Goal: Task Accomplishment & Management: Manage account settings

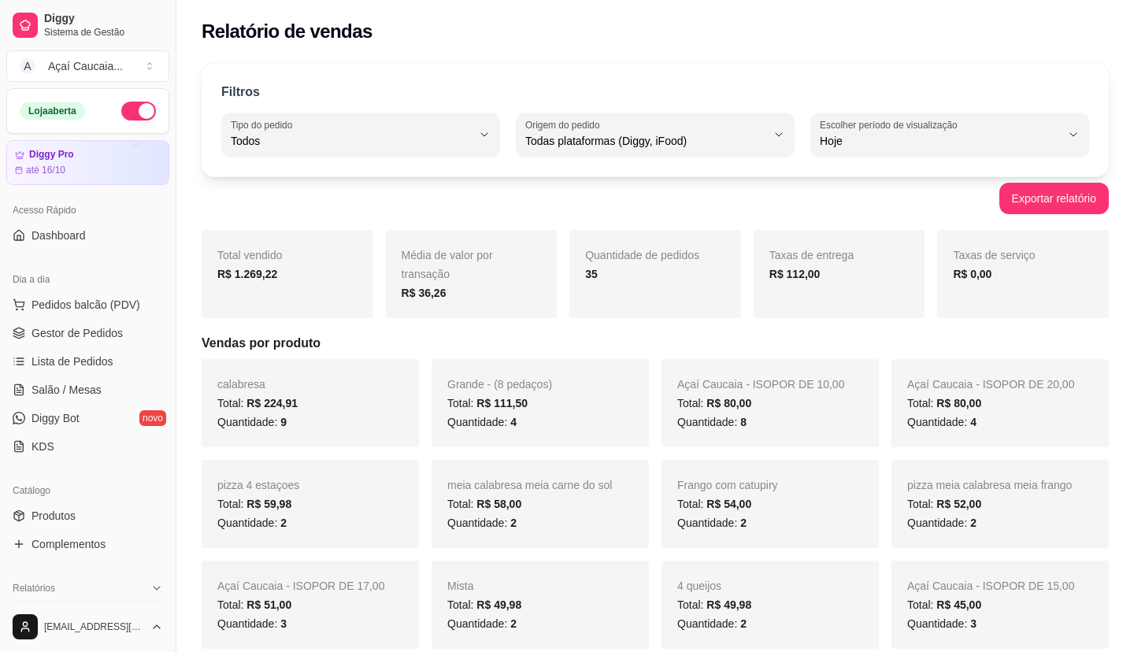
select select "ALL"
select select "0"
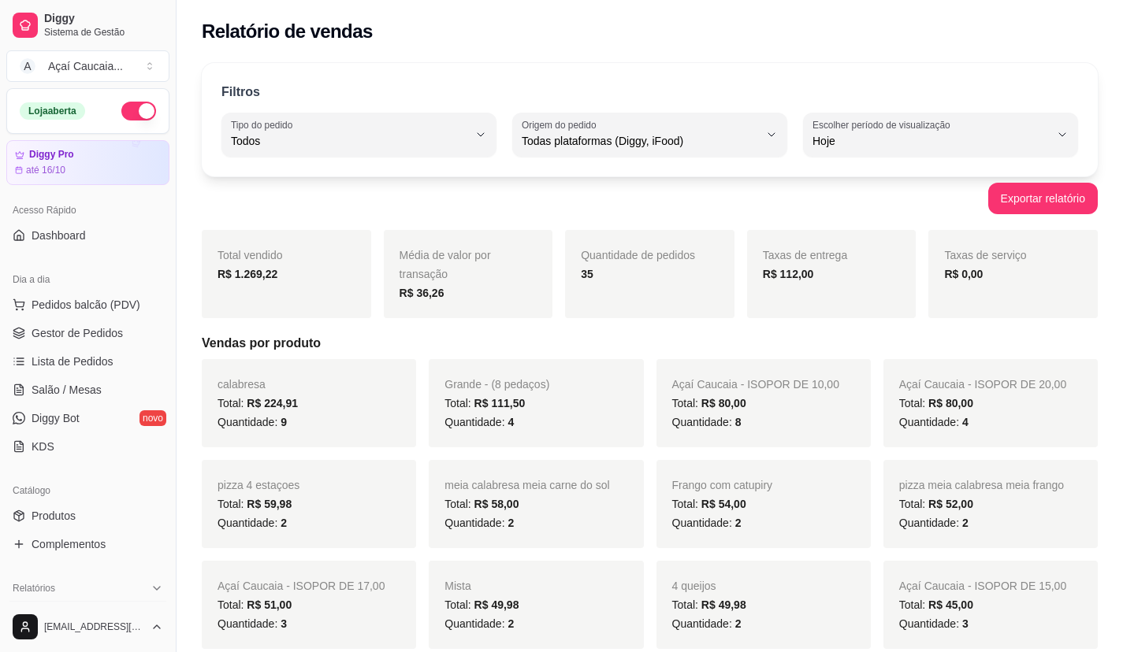
scroll to position [158, 0]
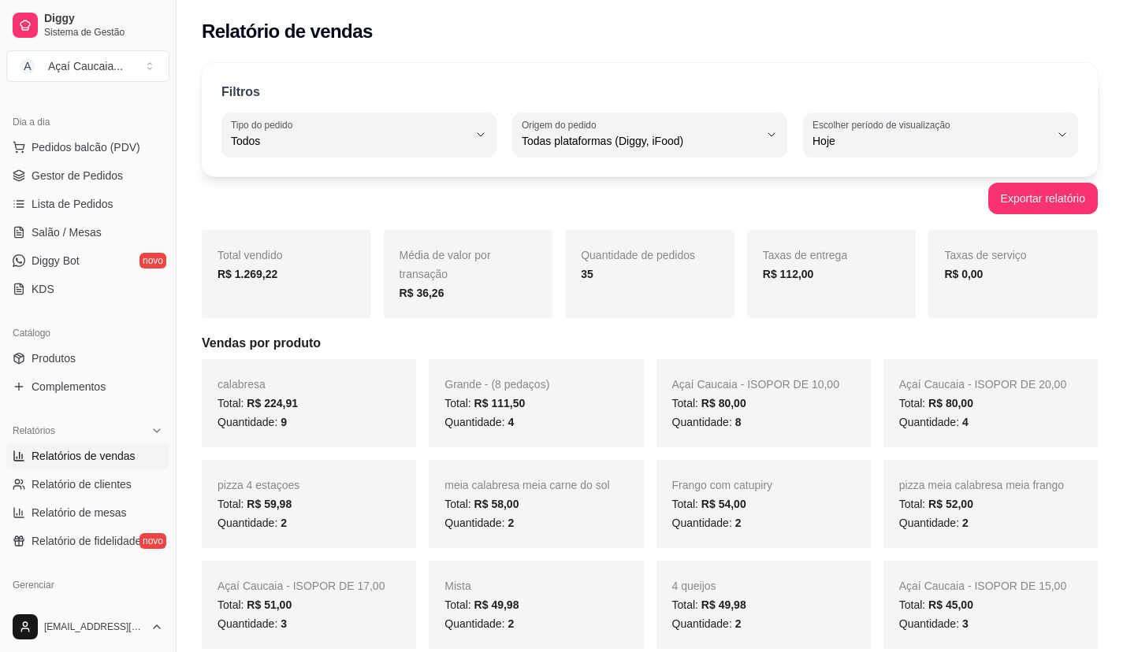
click at [69, 200] on span "Lista de Pedidos" at bounding box center [73, 204] width 82 height 16
click at [63, 484] on span "Relatório de clientes" at bounding box center [82, 485] width 100 height 16
click at [98, 207] on span "Lista de Pedidos" at bounding box center [73, 204] width 82 height 16
click at [105, 184] on link "Gestor de Pedidos" at bounding box center [87, 175] width 163 height 25
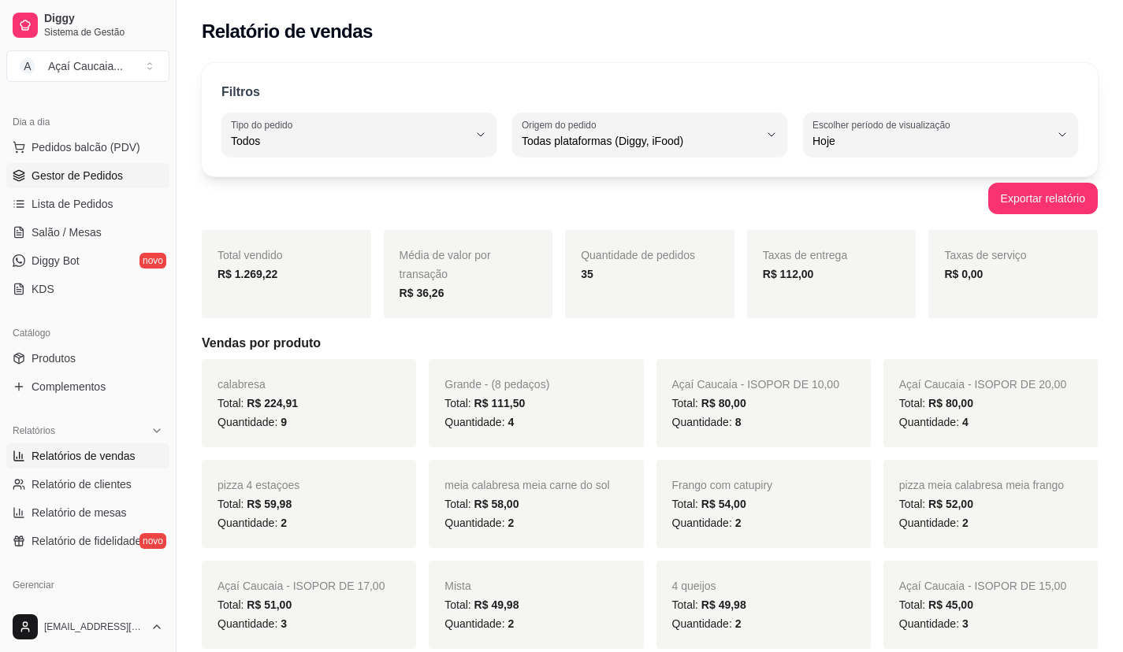
click at [105, 184] on link "Gestor de Pedidos" at bounding box center [87, 175] width 163 height 25
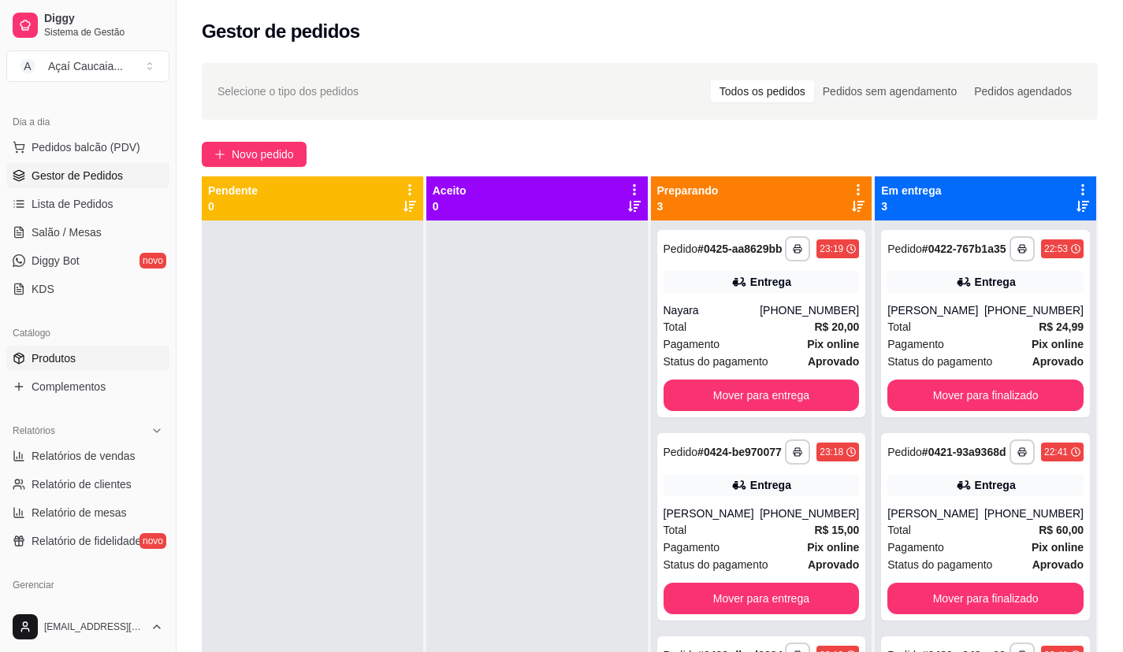
click at [41, 365] on span "Produtos" at bounding box center [54, 359] width 44 height 16
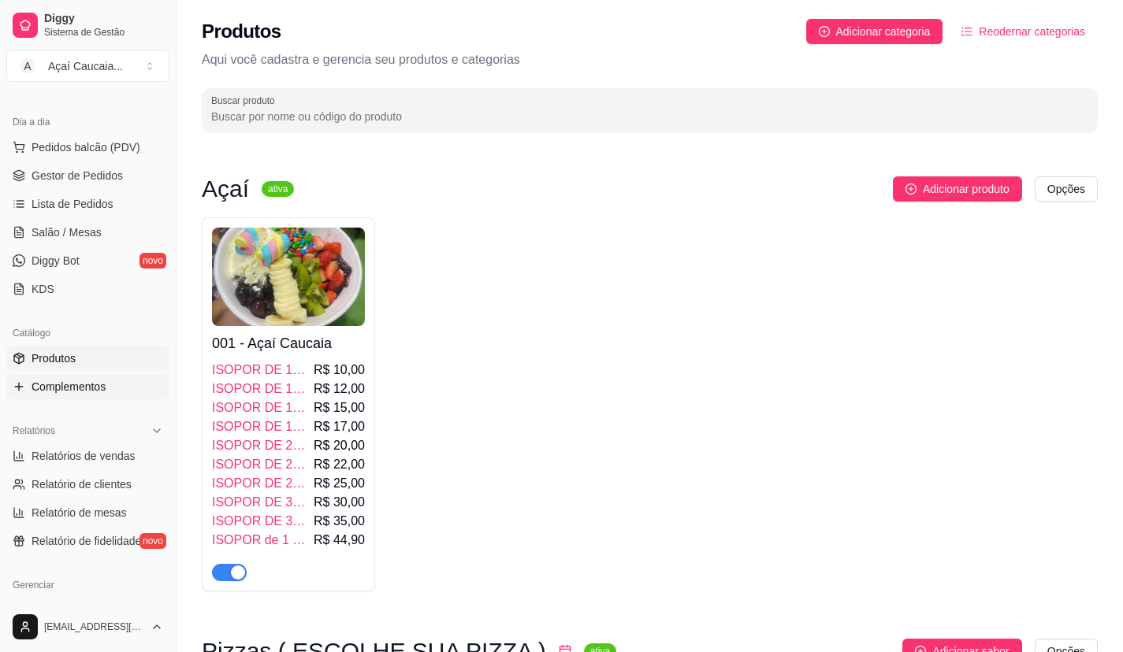
click at [58, 384] on span "Complementos" at bounding box center [69, 387] width 74 height 16
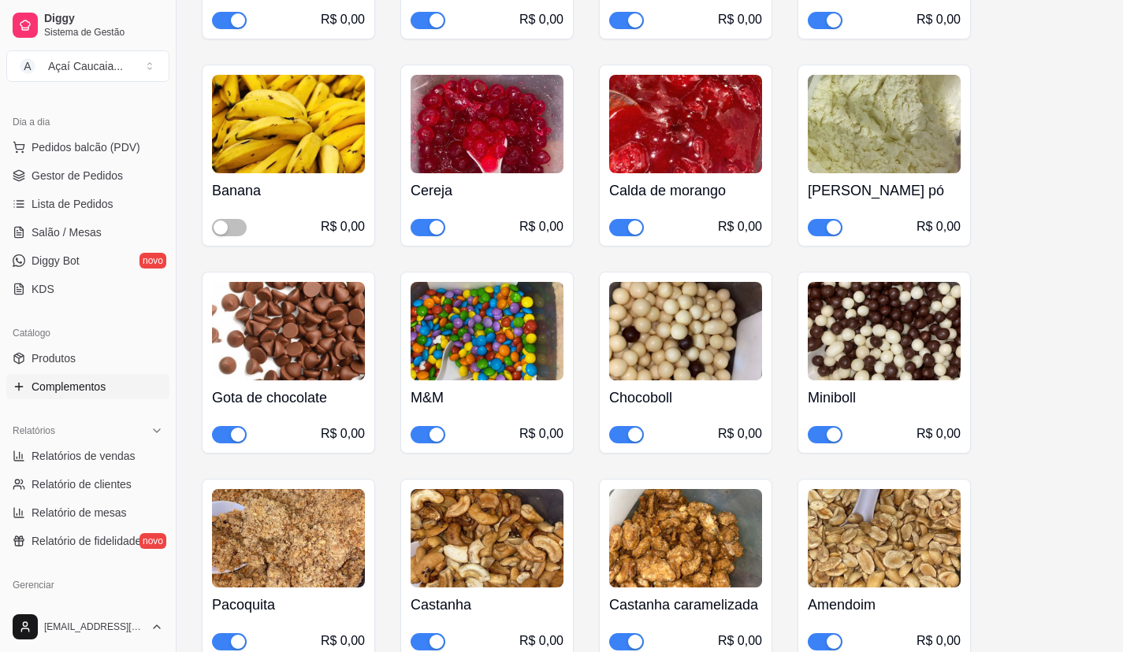
scroll to position [1654, 0]
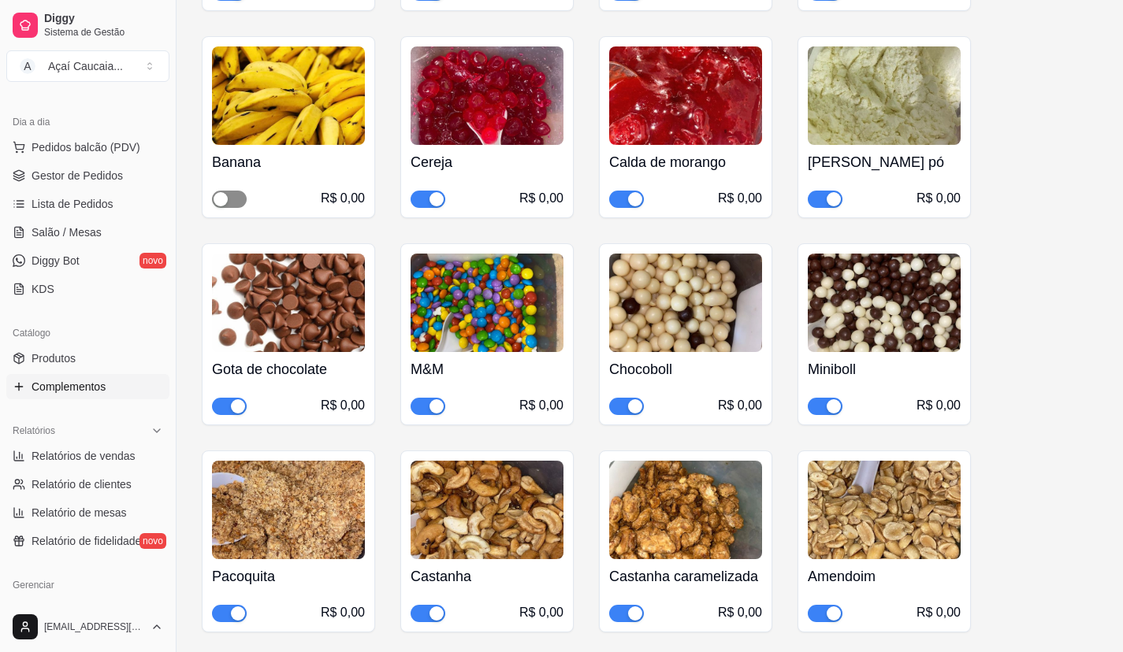
click at [233, 193] on span "button" at bounding box center [229, 199] width 35 height 17
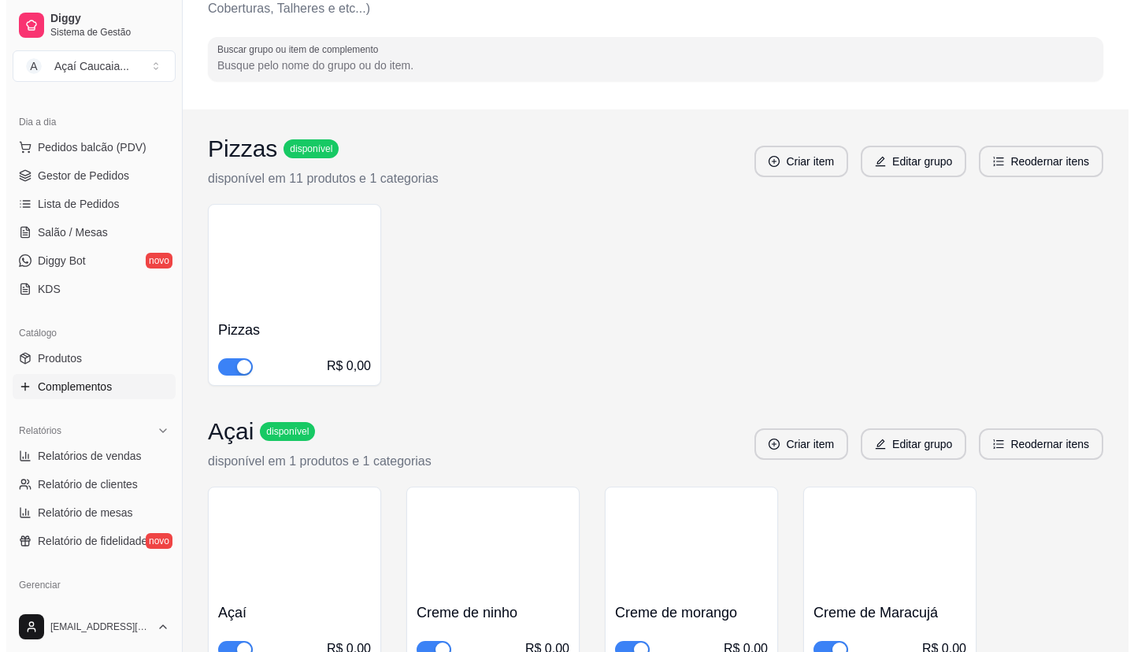
scroll to position [0, 0]
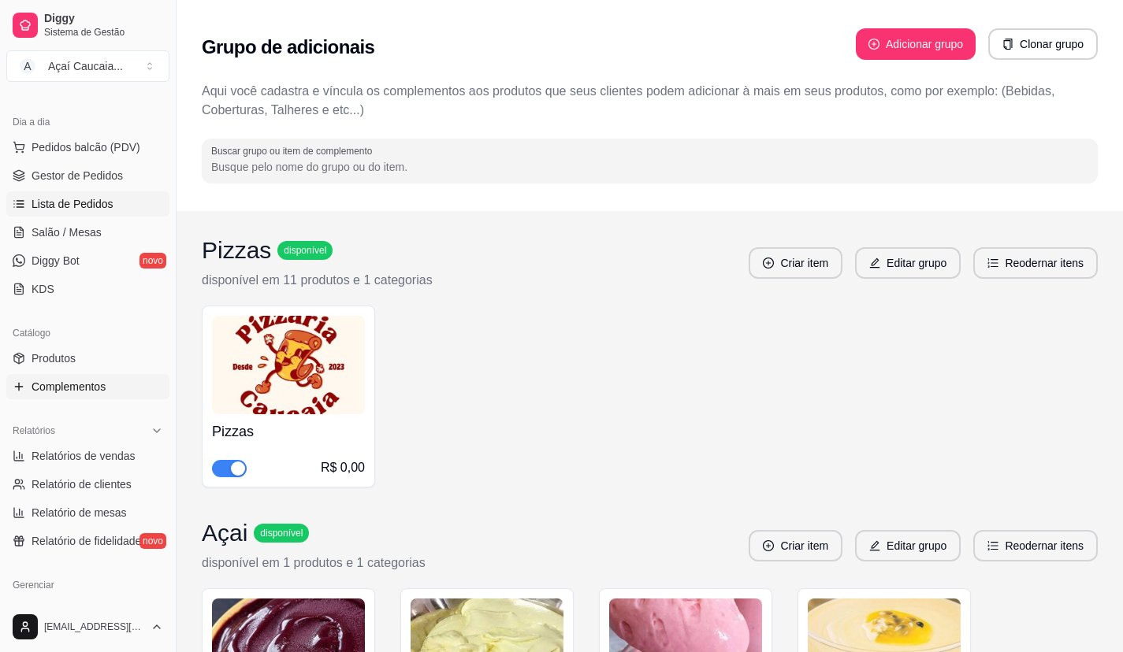
click at [79, 199] on span "Lista de Pedidos" at bounding box center [73, 204] width 82 height 16
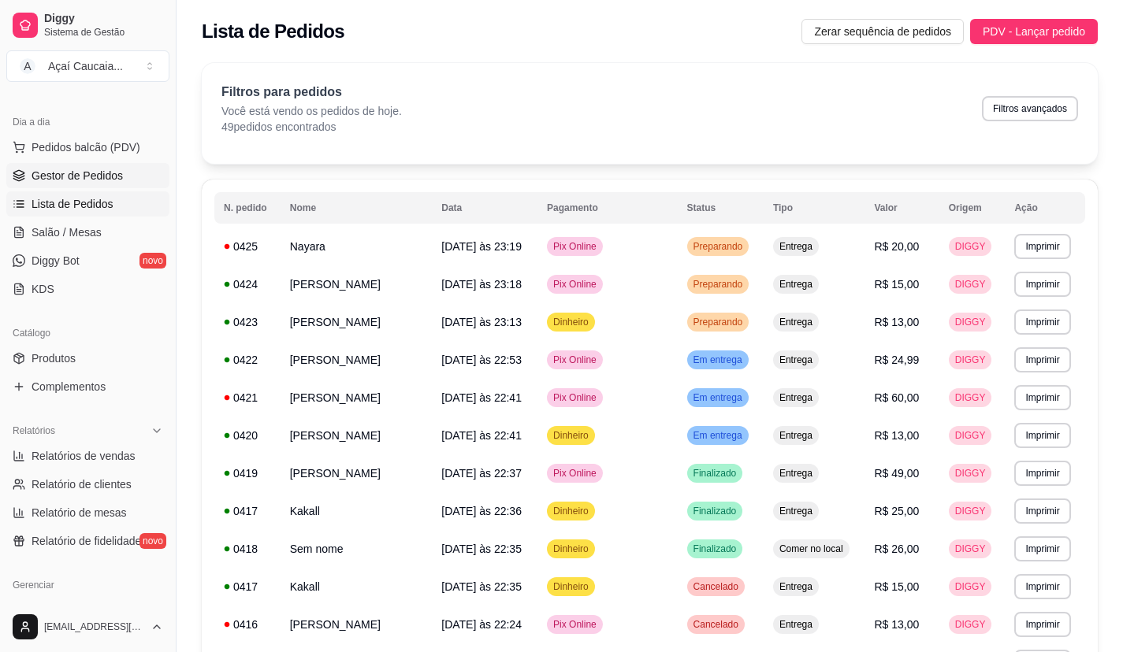
click at [102, 176] on span "Gestor de Pedidos" at bounding box center [77, 176] width 91 height 16
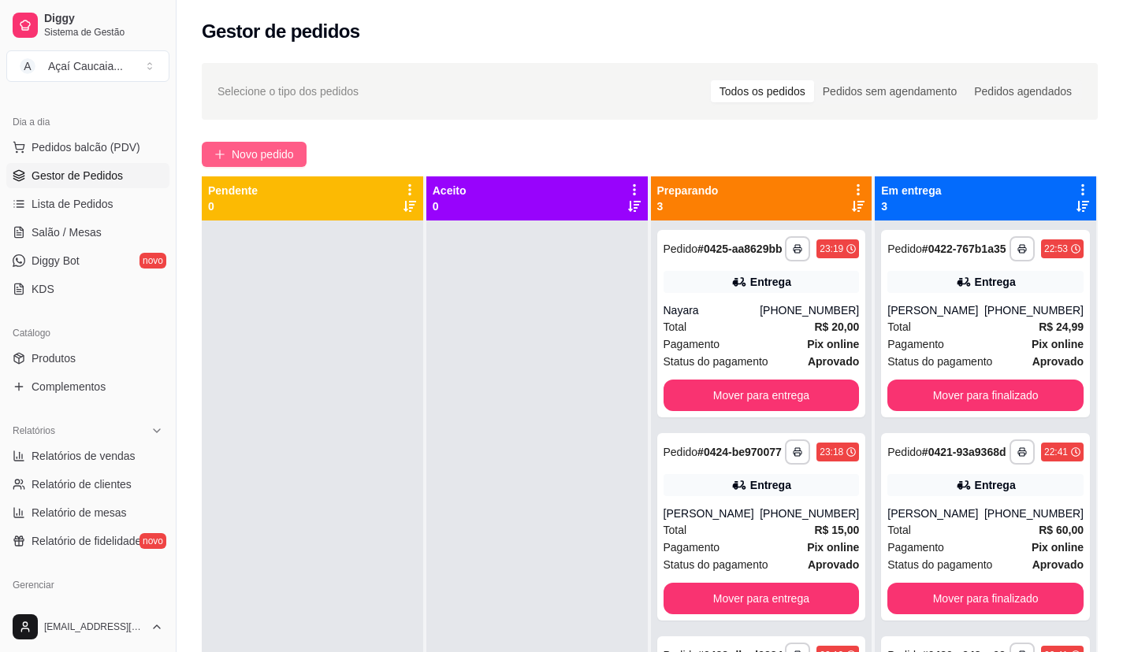
click at [276, 152] on span "Novo pedido" at bounding box center [263, 154] width 62 height 17
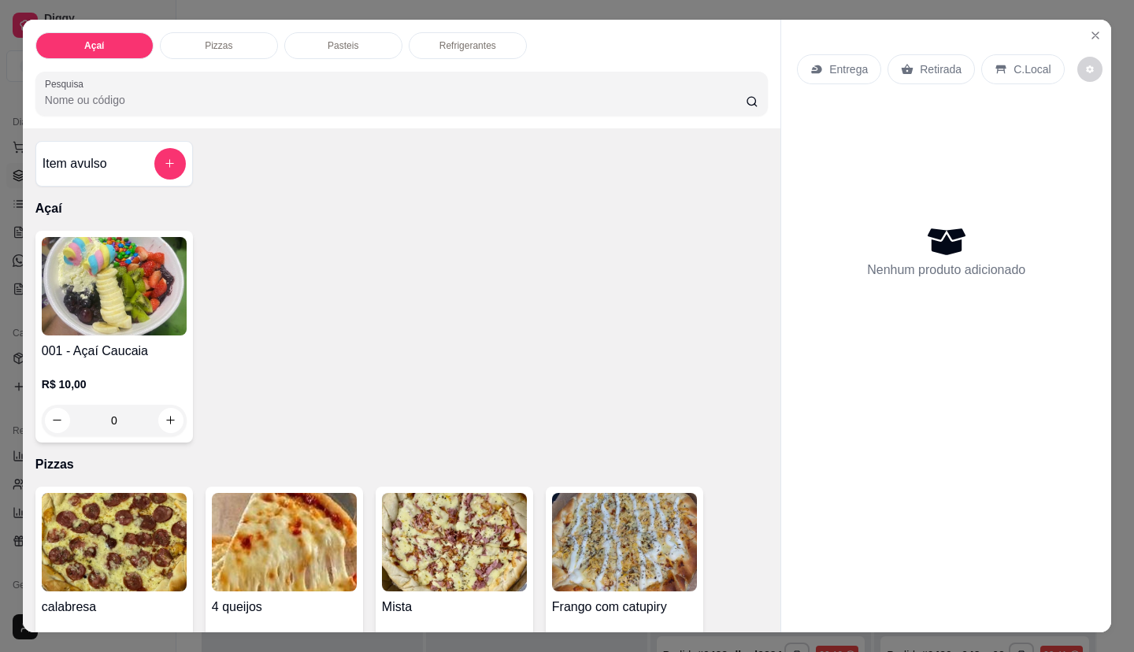
click at [483, 46] on p "Refrigerantes" at bounding box center [468, 45] width 57 height 13
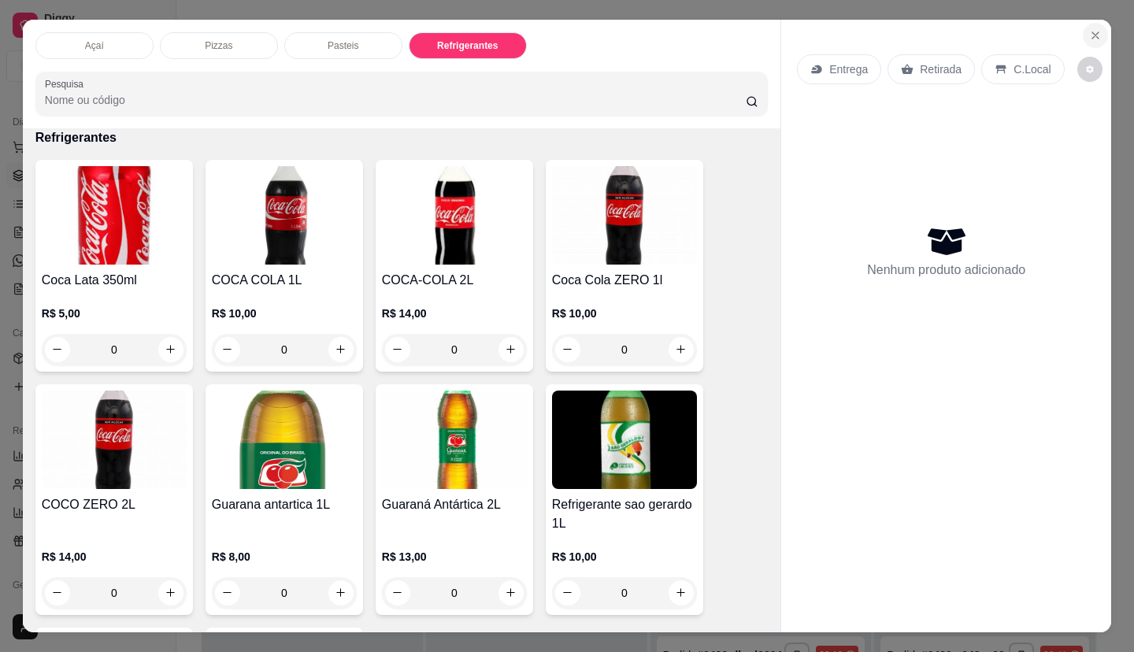
click at [1089, 32] on icon "Close" at bounding box center [1095, 35] width 13 height 13
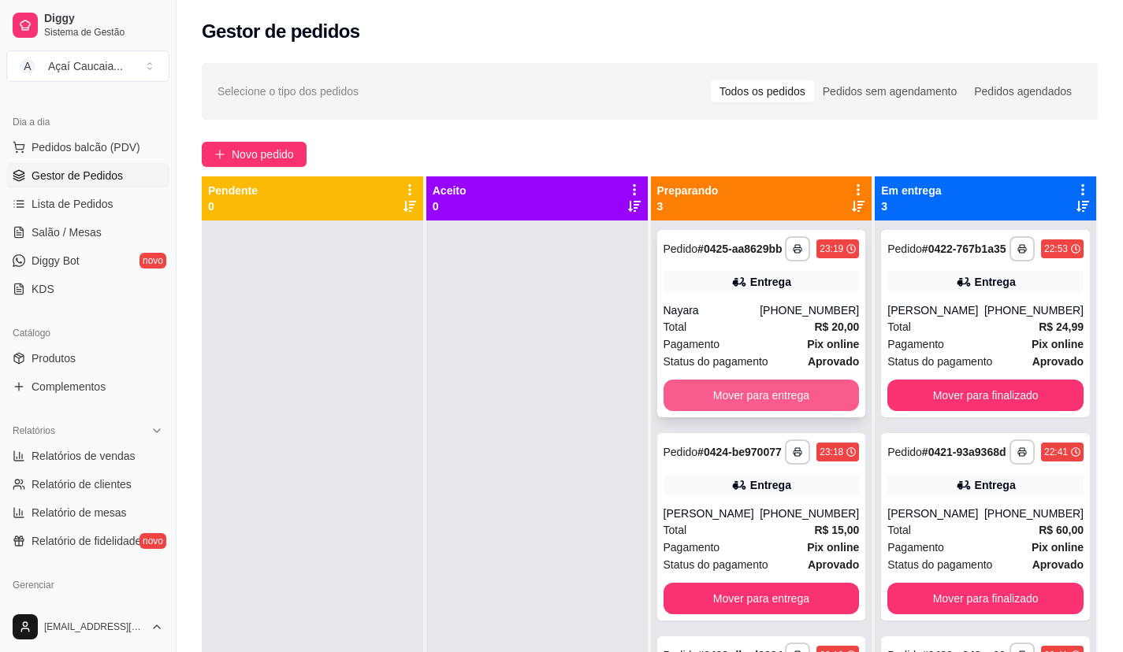
click at [735, 411] on button "Mover para entrega" at bounding box center [761, 396] width 196 height 32
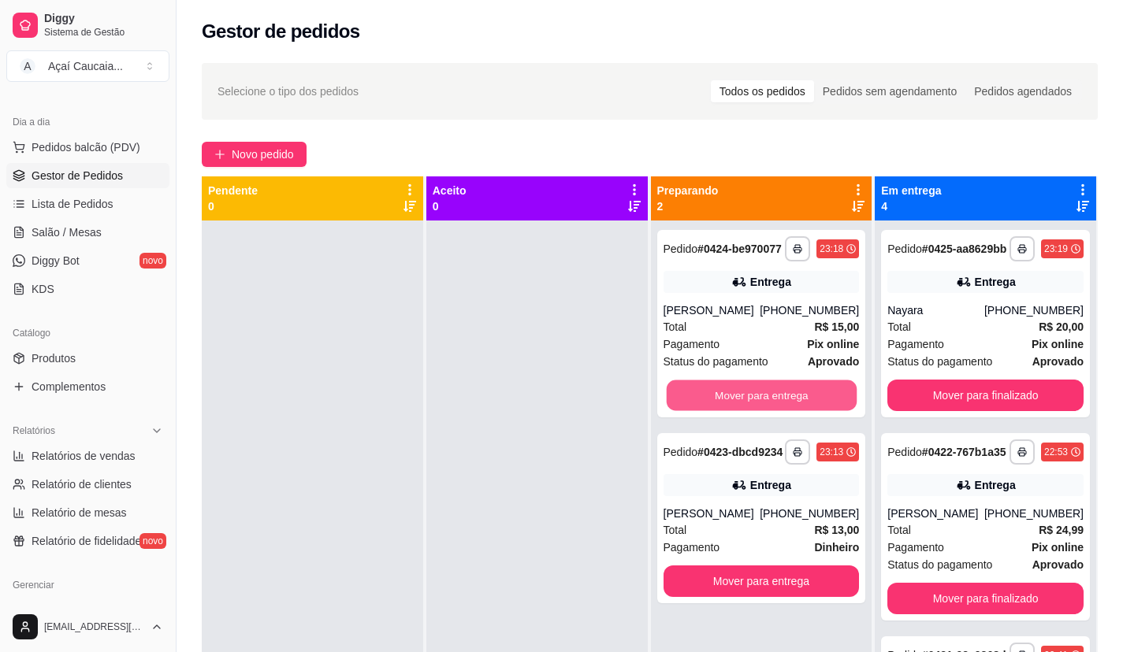
click at [735, 411] on button "Mover para entrega" at bounding box center [761, 395] width 190 height 31
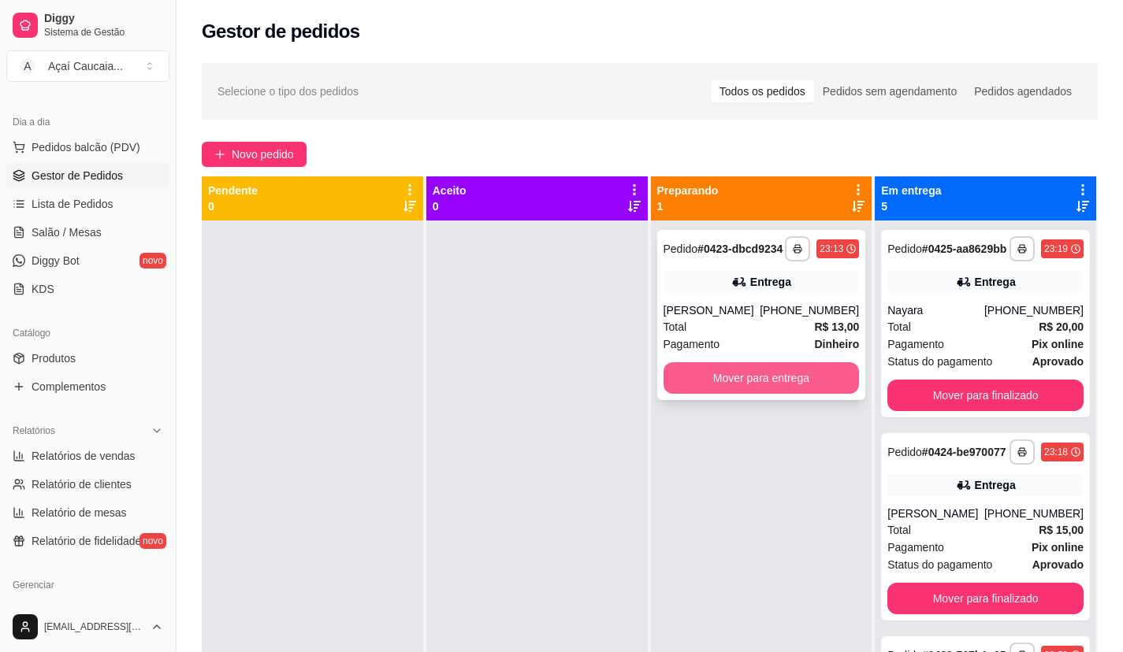
click at [799, 386] on button "Mover para entrega" at bounding box center [761, 378] width 196 height 32
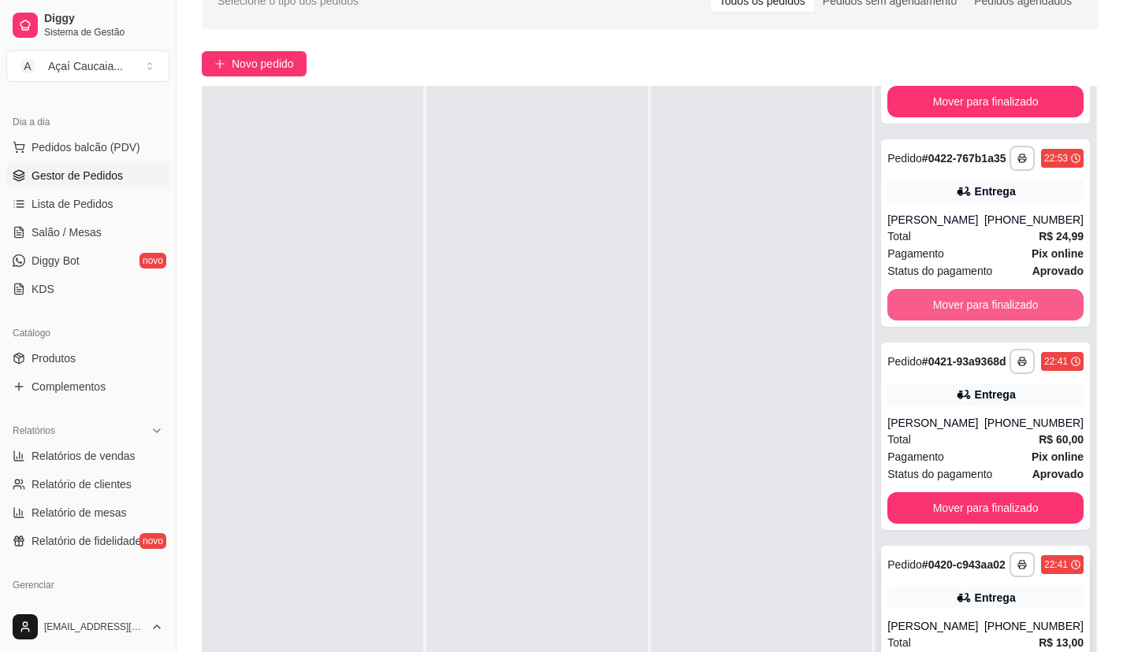
scroll to position [240, 0]
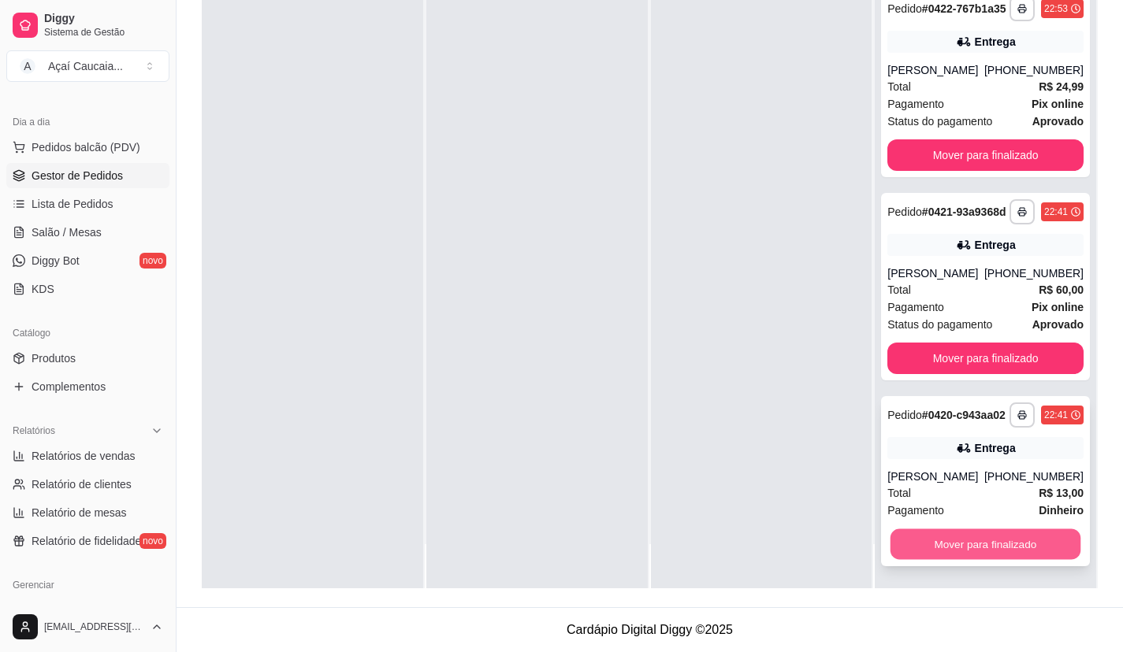
click at [995, 551] on button "Mover para finalizado" at bounding box center [985, 544] width 190 height 31
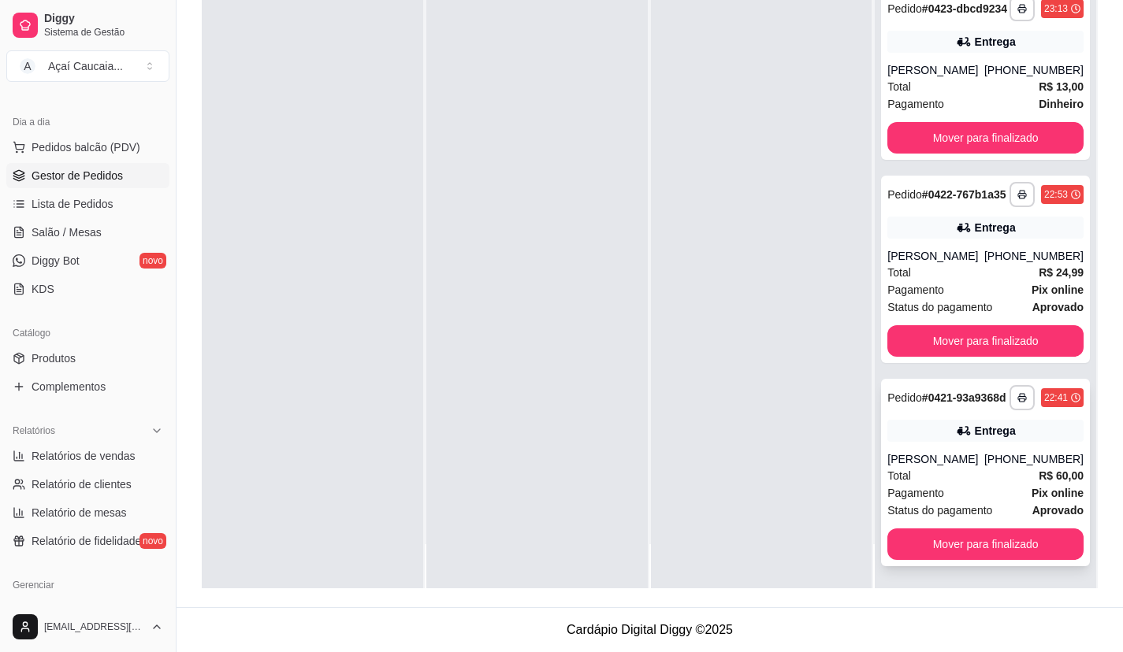
scroll to position [425, 0]
click at [1002, 326] on button "Mover para finalizado" at bounding box center [985, 341] width 190 height 31
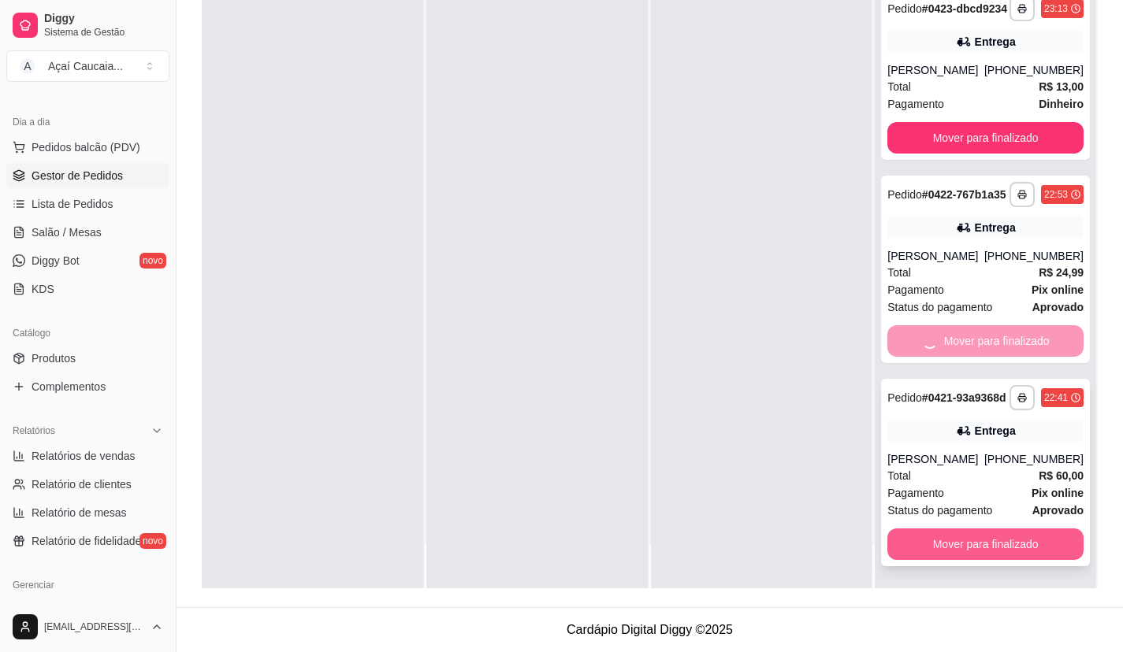
click at [1010, 534] on button "Mover para finalizado" at bounding box center [985, 545] width 196 height 32
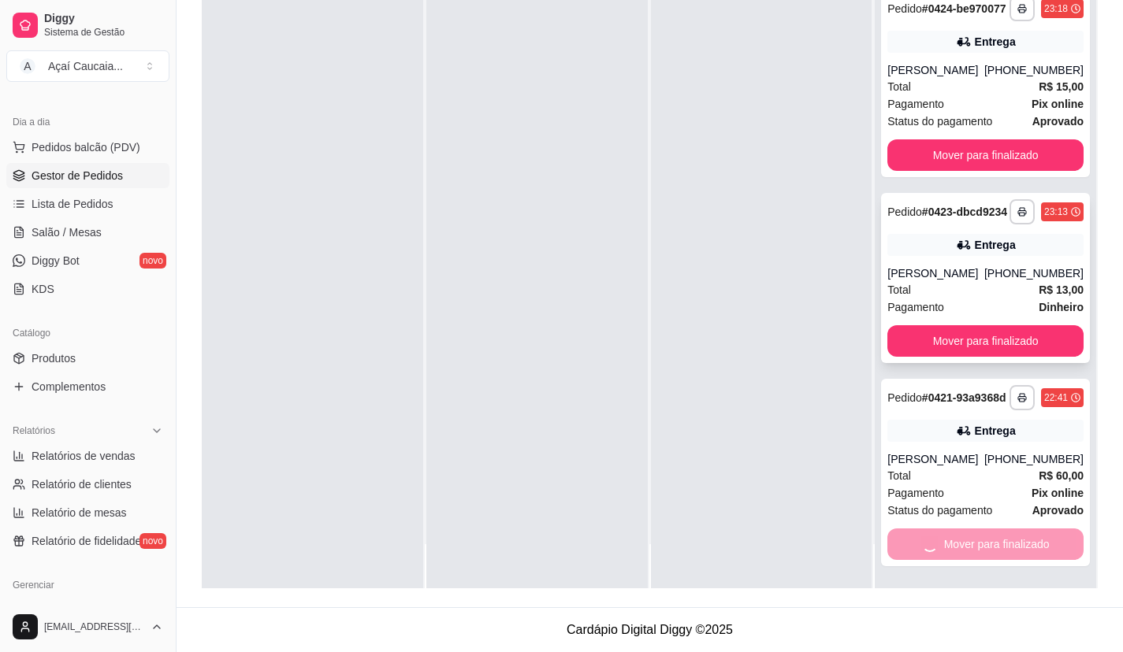
click at [986, 109] on div "**********" at bounding box center [985, 83] width 209 height 187
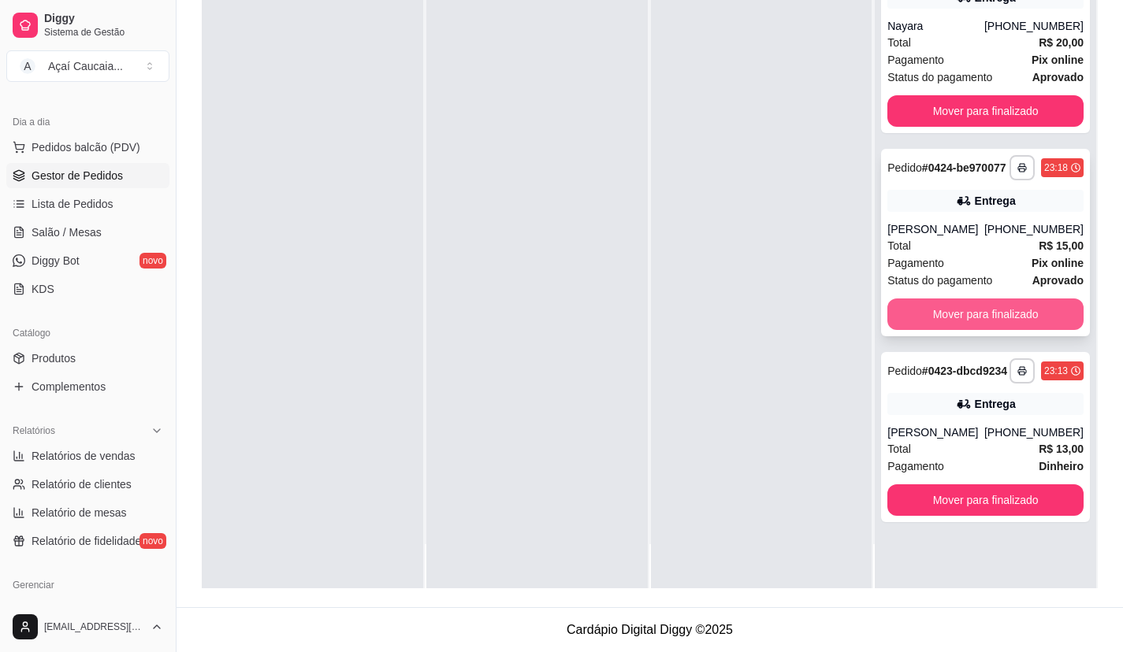
click at [1054, 330] on button "Mover para finalizado" at bounding box center [985, 315] width 196 height 32
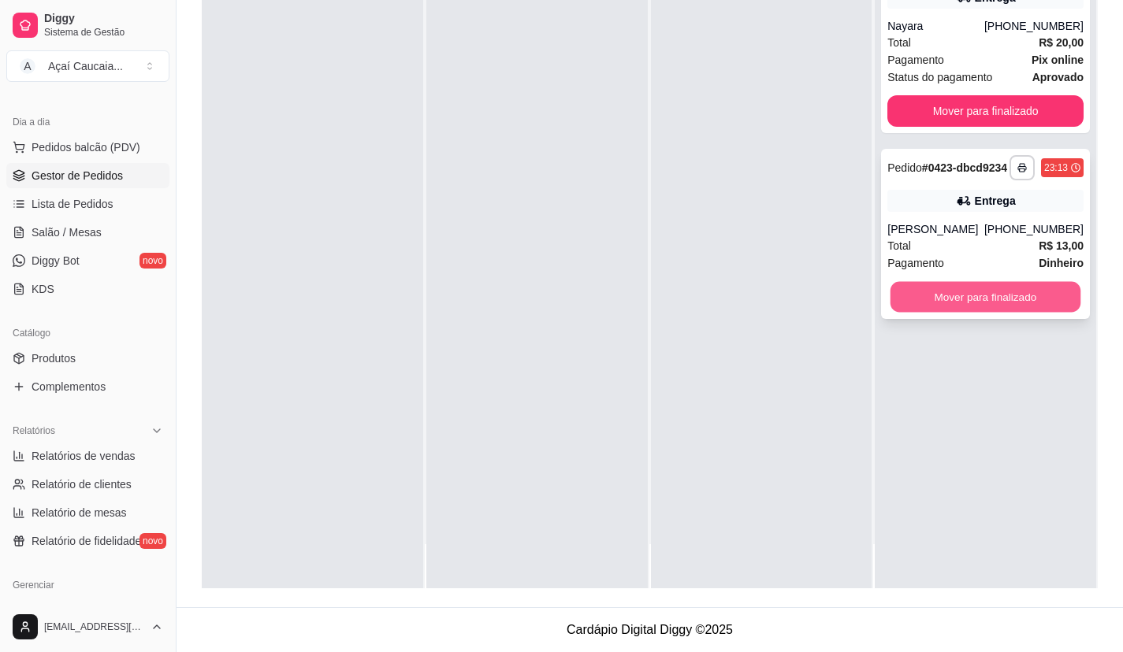
click at [1055, 313] on button "Mover para finalizado" at bounding box center [985, 297] width 190 height 31
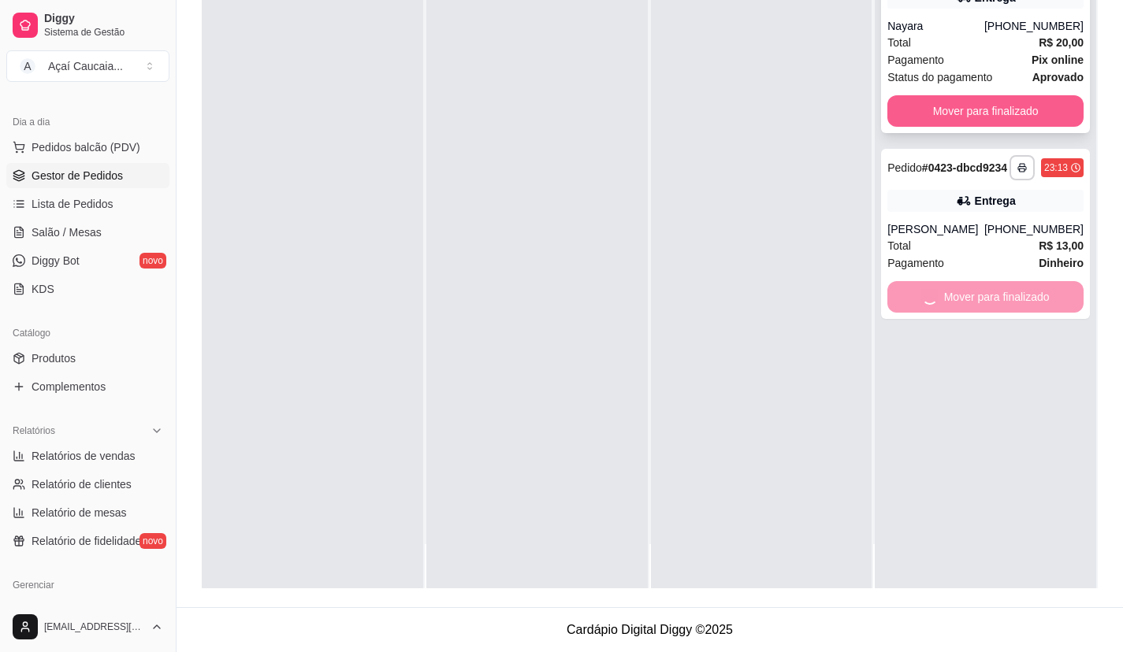
click at [1024, 125] on button "Mover para finalizado" at bounding box center [985, 111] width 196 height 32
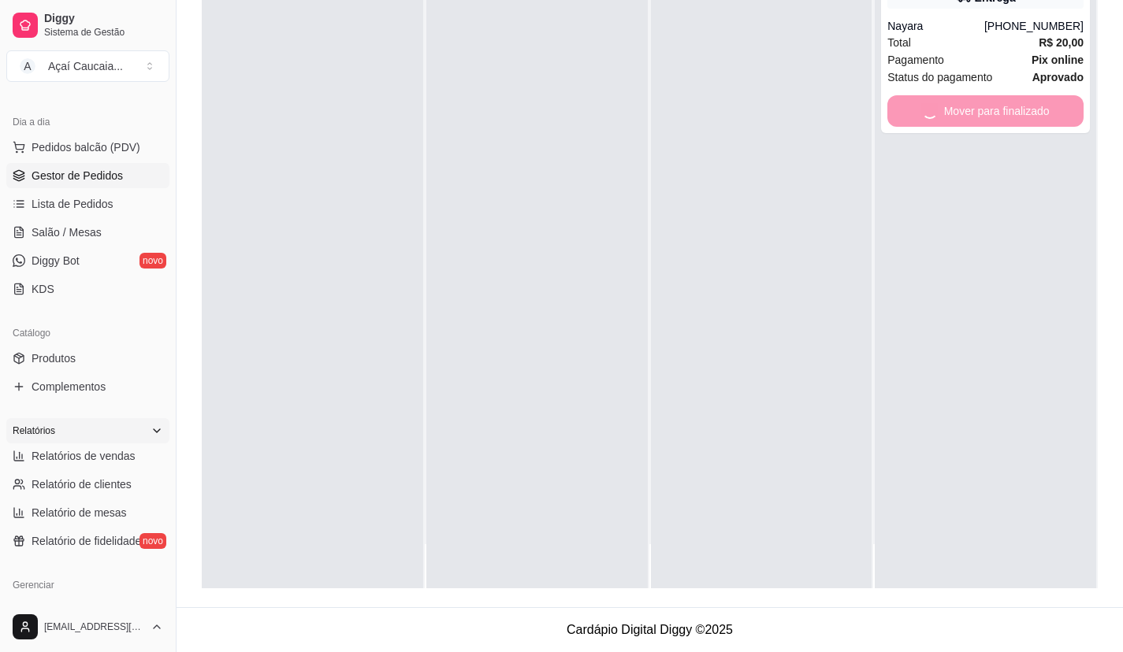
click at [71, 432] on div "Relatórios" at bounding box center [87, 430] width 163 height 25
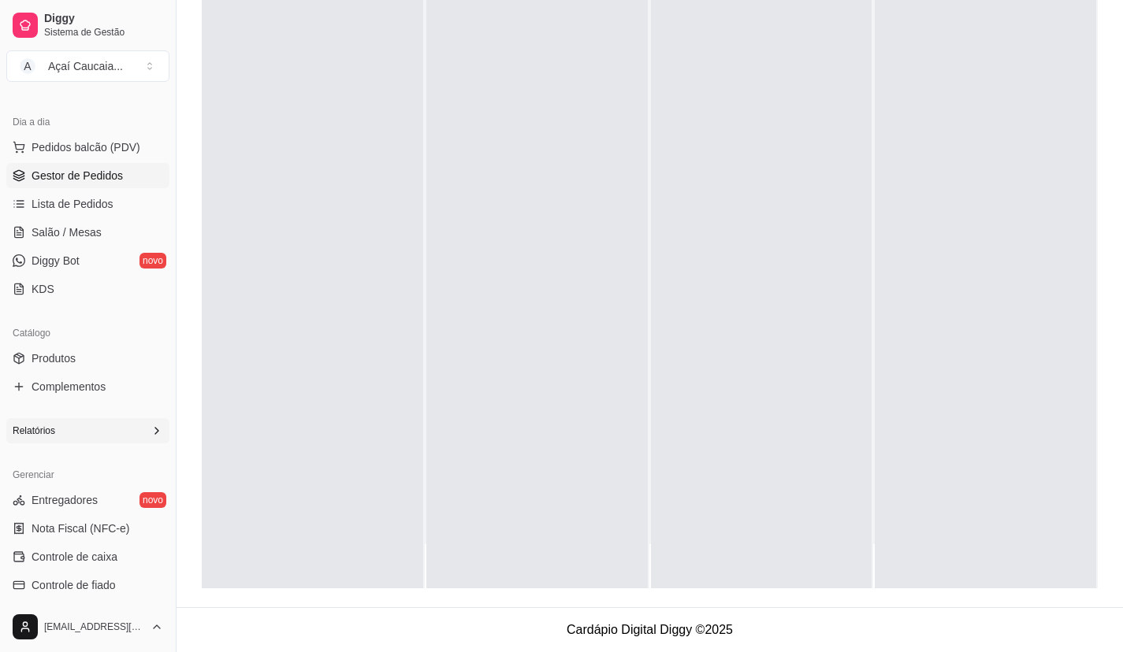
click at [89, 423] on div "Relatórios" at bounding box center [87, 430] width 163 height 25
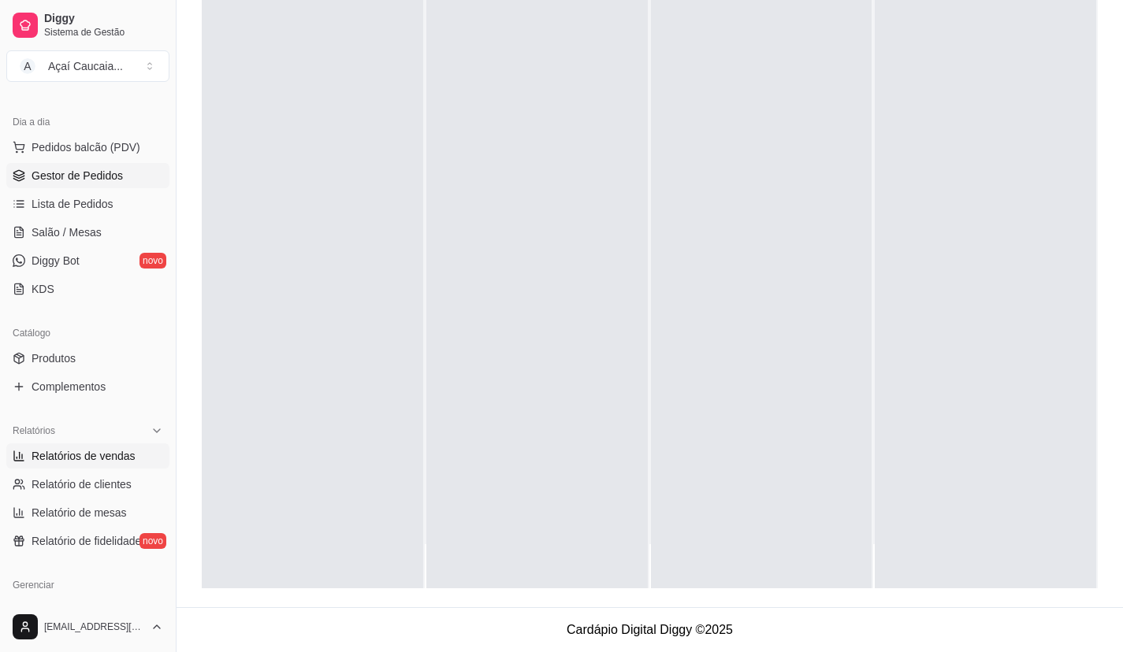
click at [98, 451] on span "Relatórios de vendas" at bounding box center [84, 456] width 104 height 16
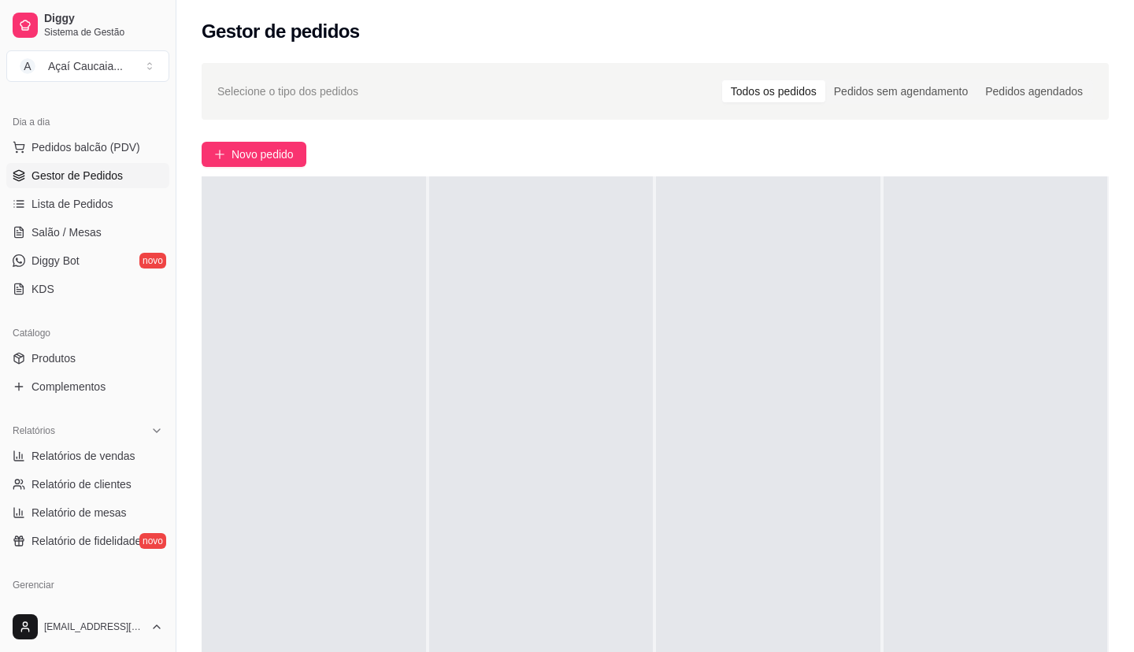
select select "ALL"
select select "0"
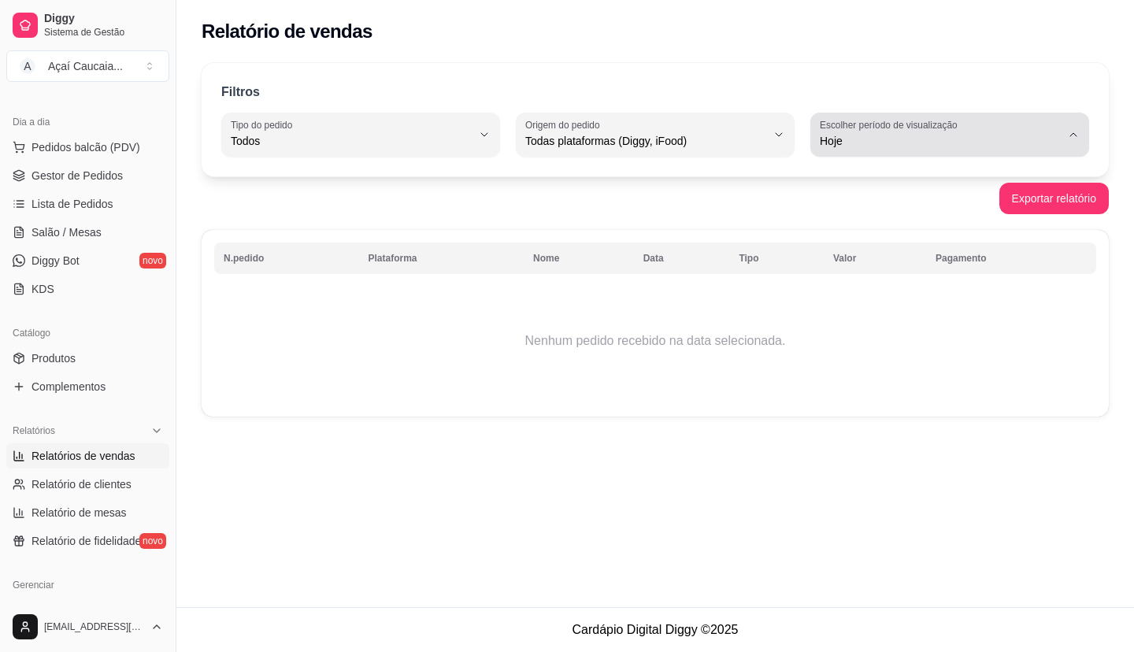
click at [879, 130] on label "Escolher período de visualização" at bounding box center [891, 124] width 143 height 13
click at [878, 201] on span "Ontem" at bounding box center [942, 204] width 228 height 15
type input "1"
select select "1"
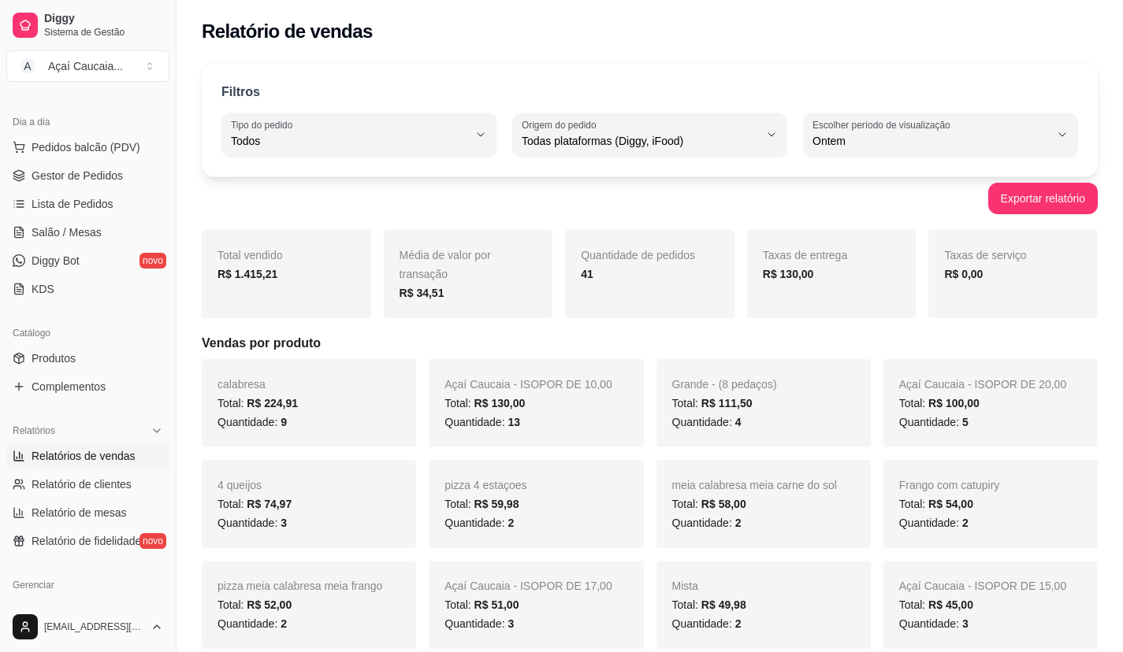
click at [100, 217] on ul "Pedidos balcão (PDV) Gestor de Pedidos Lista de Pedidos Salão / Mesas Diggy Bot…" at bounding box center [87, 218] width 163 height 167
click at [102, 213] on link "Lista de Pedidos" at bounding box center [87, 203] width 163 height 25
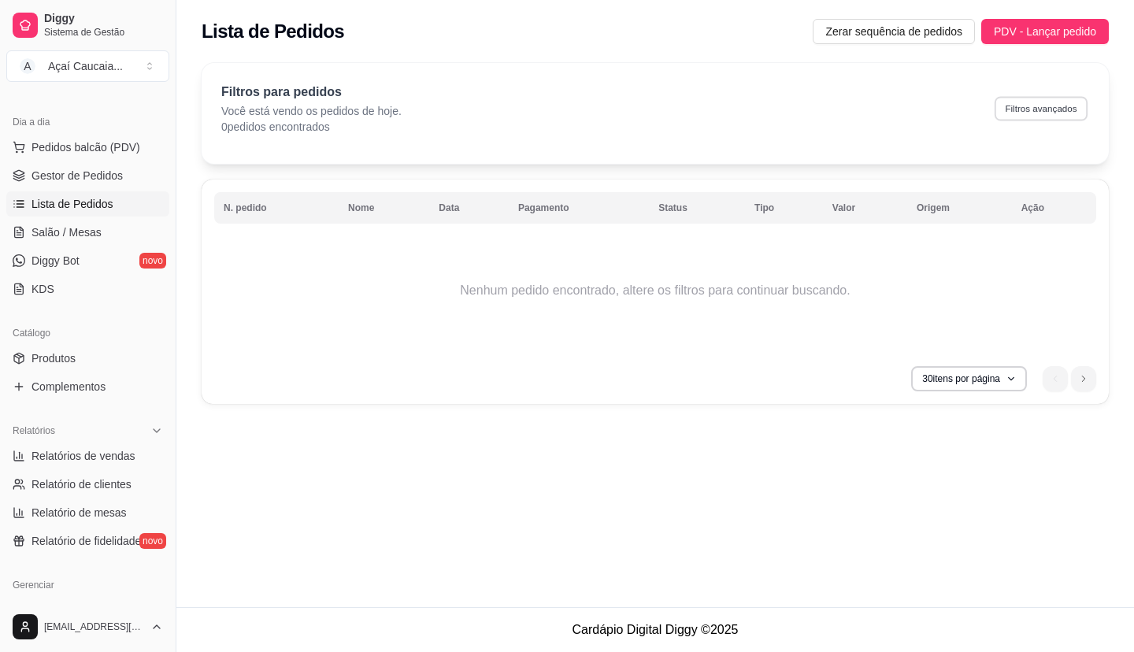
click at [1044, 110] on button "Filtros avançados" at bounding box center [1041, 108] width 93 height 24
select select "0"
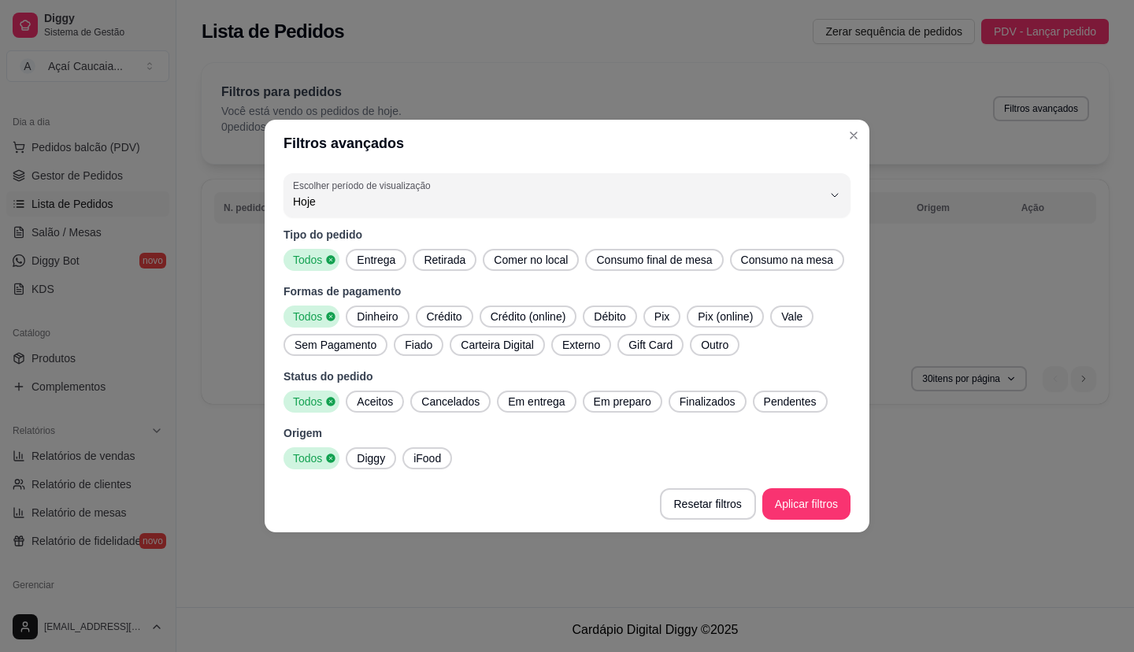
click at [384, 254] on span "Entrega" at bounding box center [376, 260] width 51 height 16
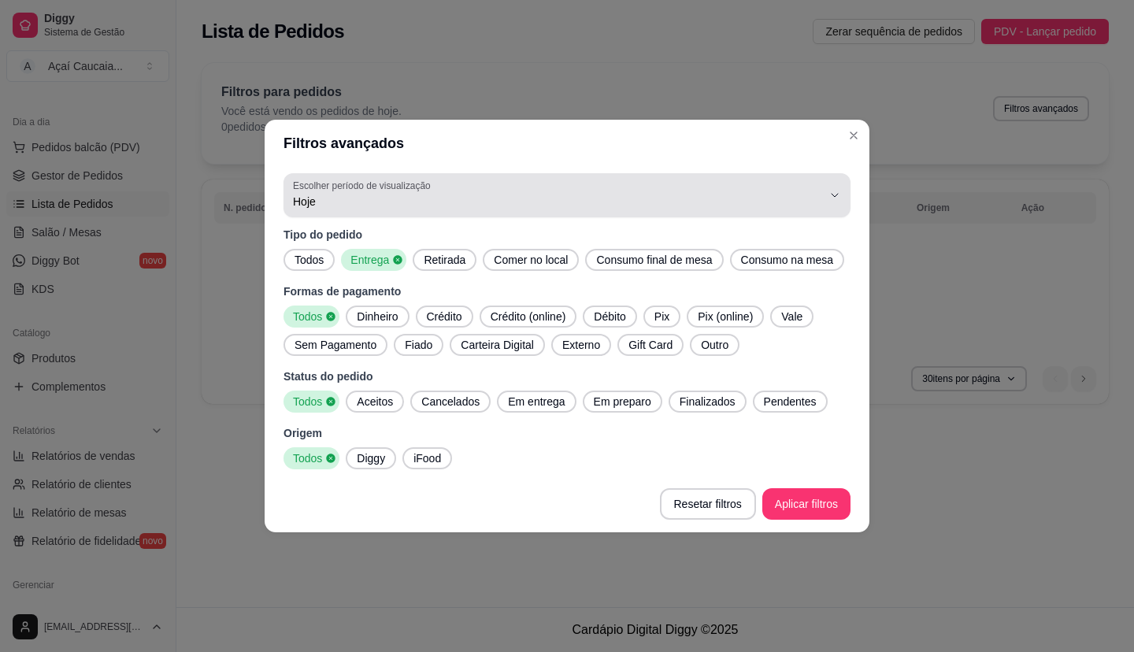
click at [424, 205] on span "Hoje" at bounding box center [557, 202] width 529 height 16
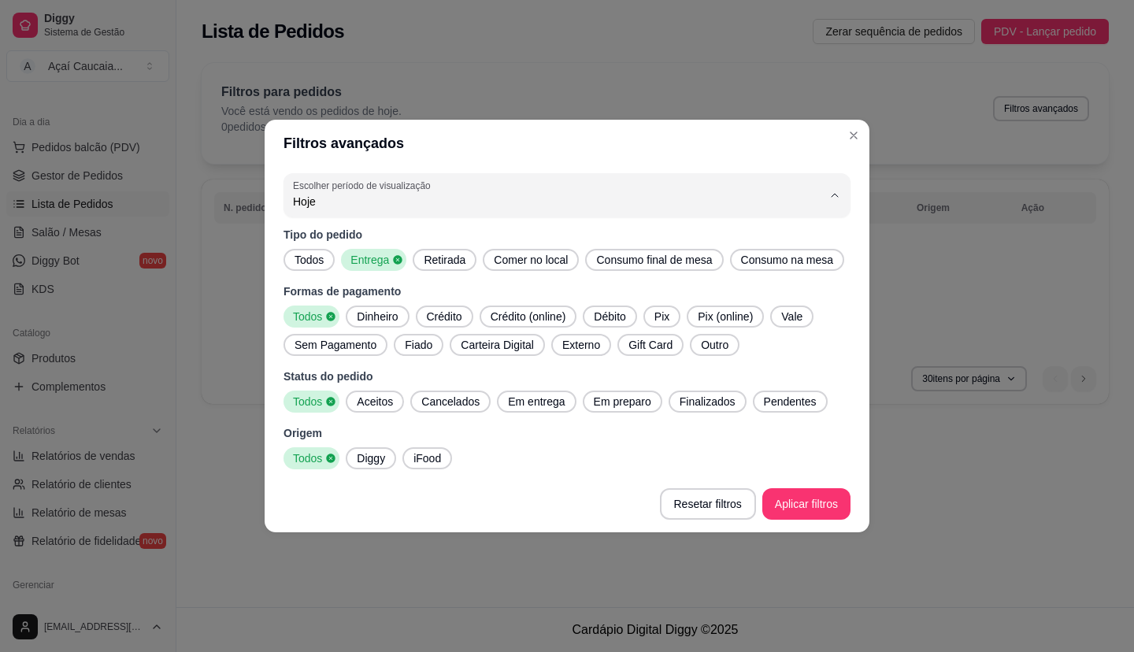
click at [391, 268] on span "Ontem" at bounding box center [559, 265] width 505 height 15
type input "1"
select select "1"
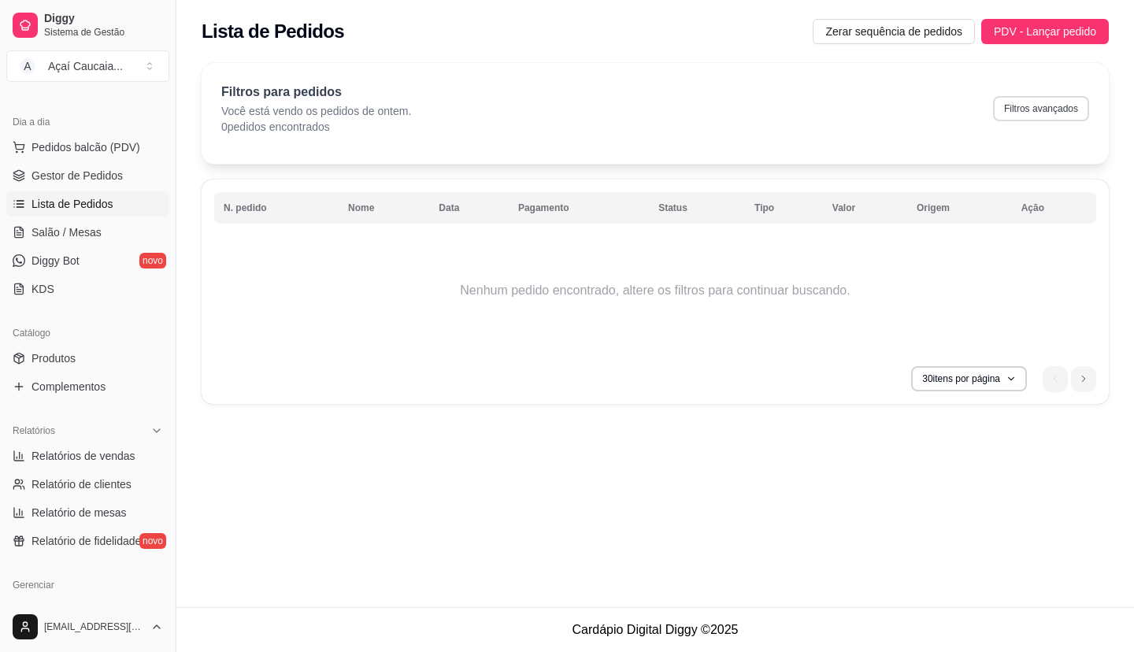
click at [1038, 103] on button "Filtros avançados" at bounding box center [1041, 108] width 96 height 25
select select "1"
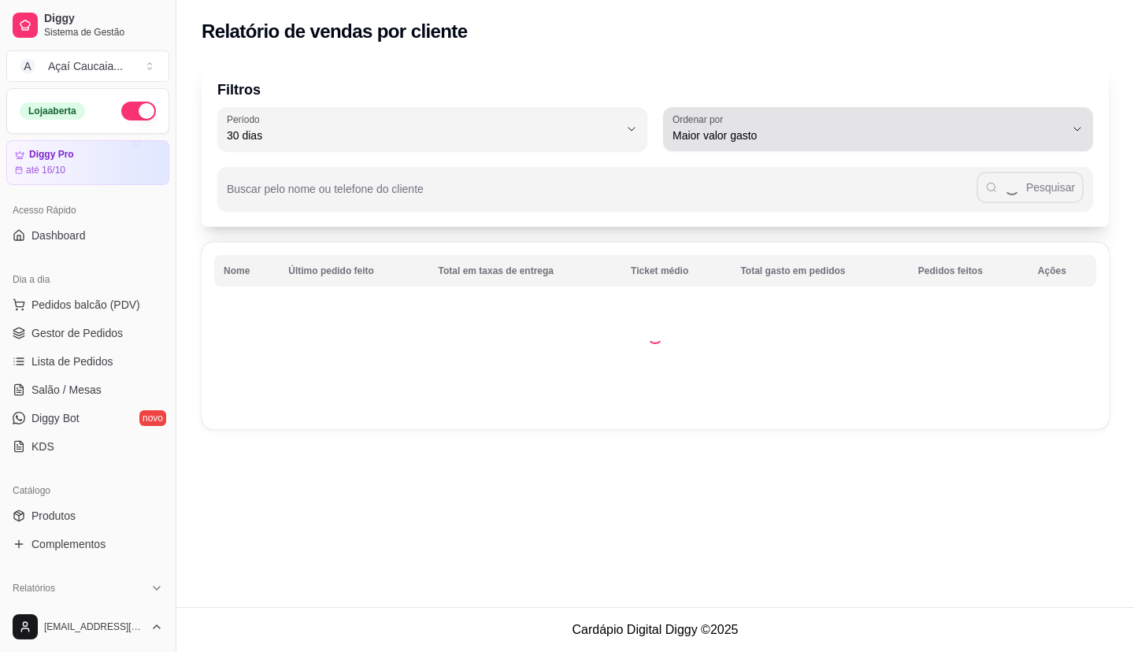
select select "30"
select select "HIGHEST_TOTAL_SPENT_WITH_ORDERS"
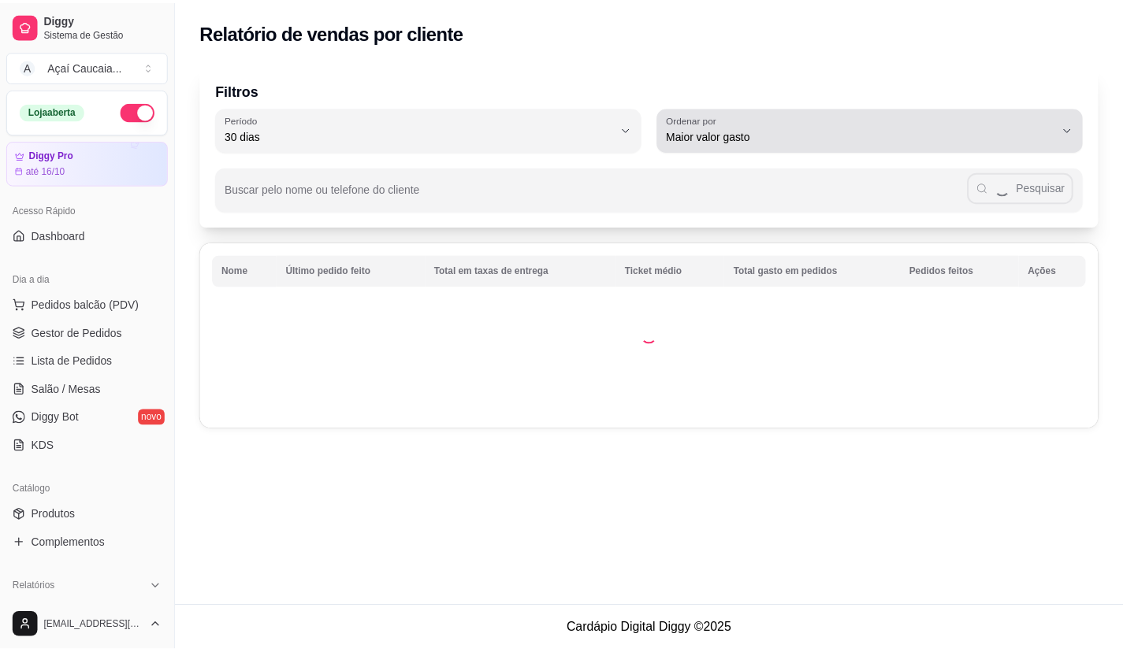
scroll to position [158, 0]
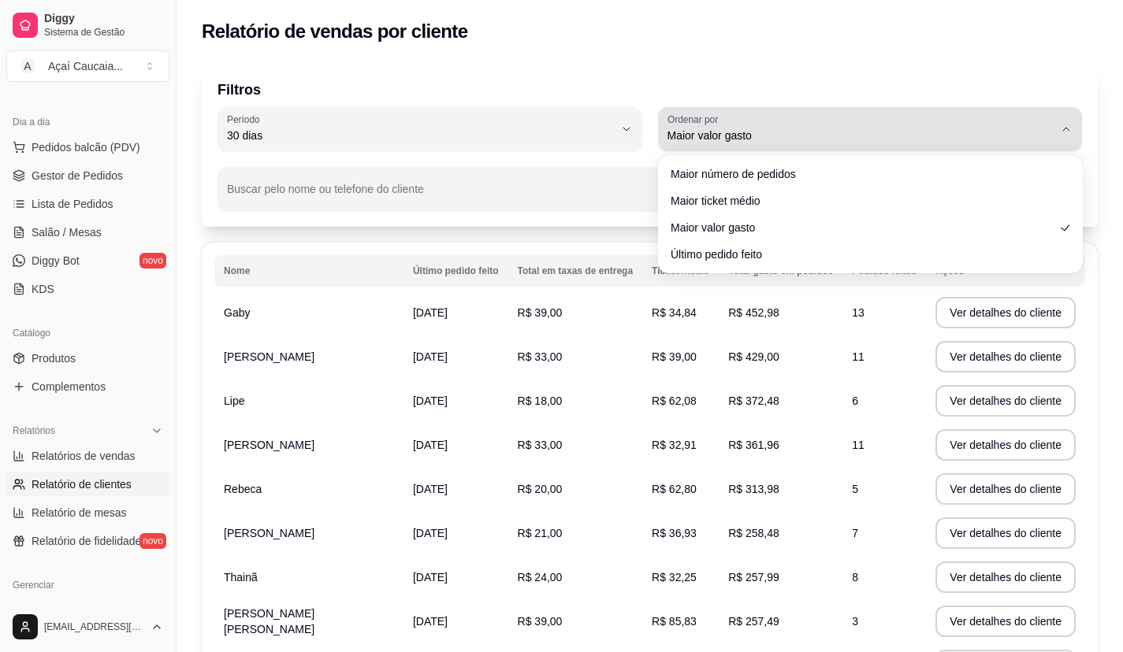
click at [745, 135] on span "Maior valor gasto" at bounding box center [860, 136] width 387 height 16
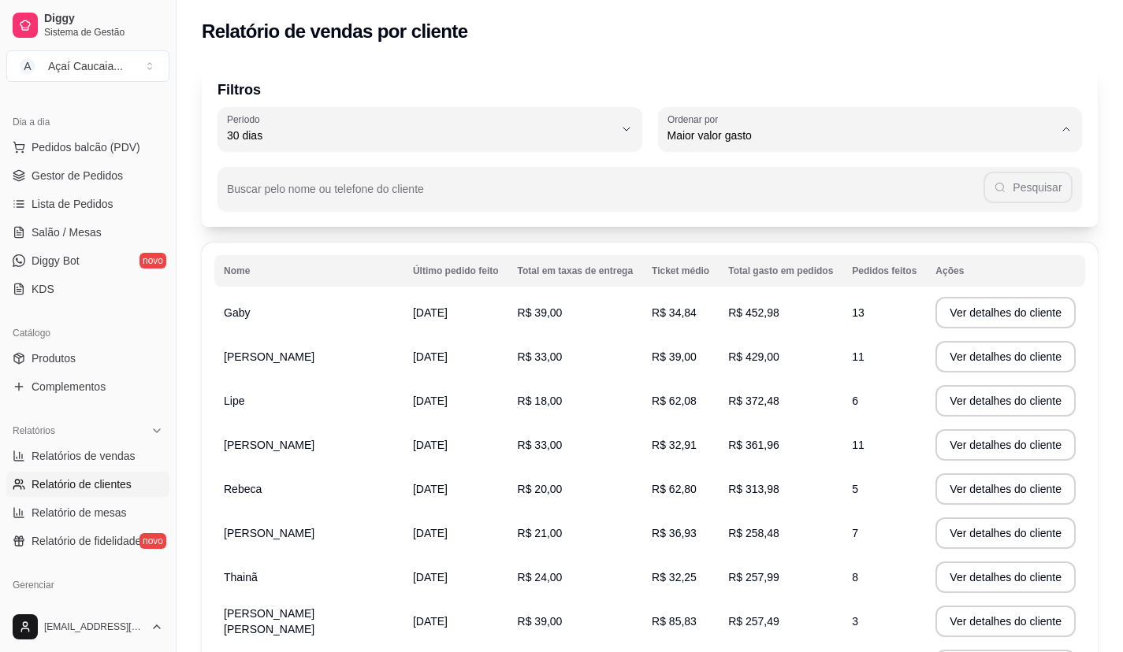
click at [755, 87] on p "Filtros" at bounding box center [649, 90] width 864 height 22
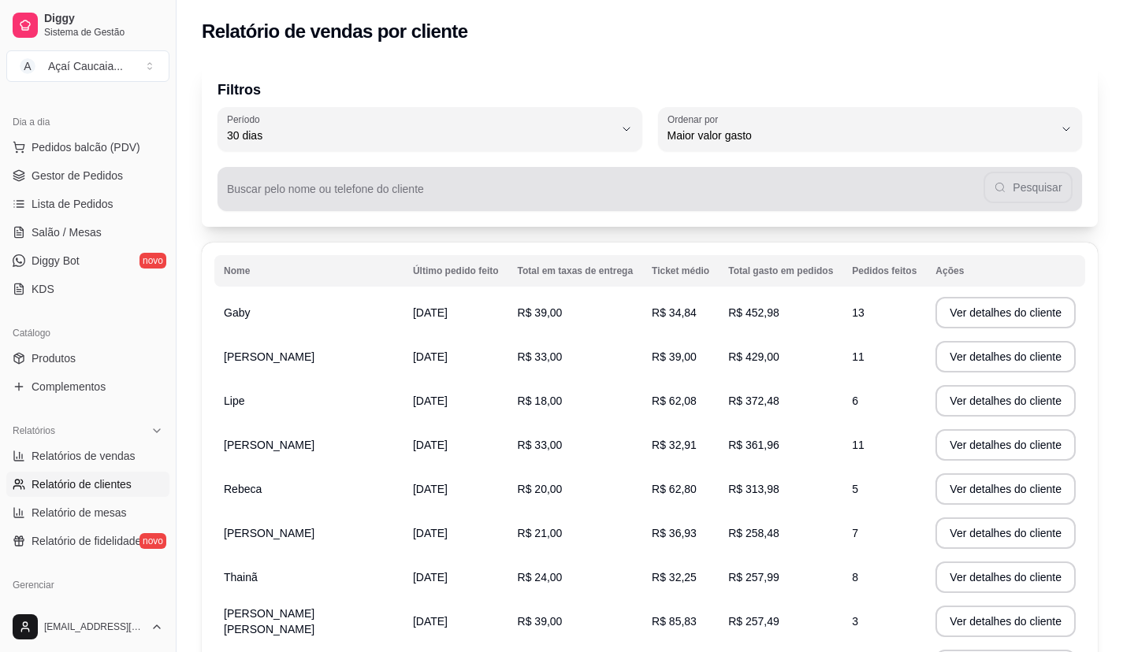
click at [733, 191] on input "Buscar pelo nome ou telefone do cliente" at bounding box center [605, 195] width 756 height 16
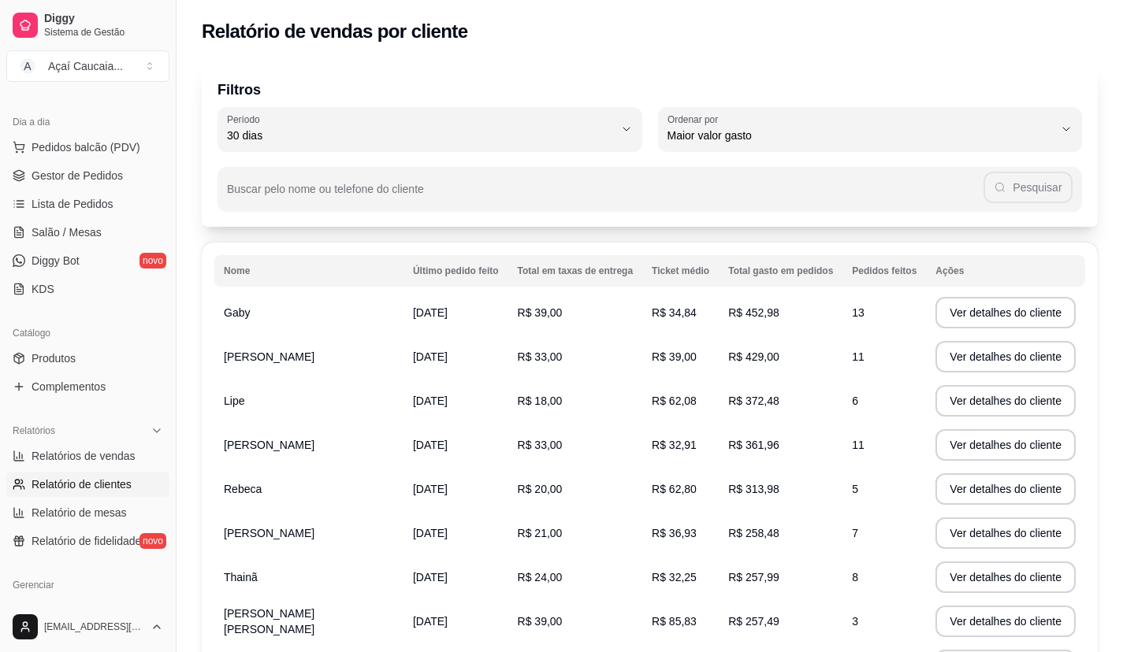
click at [661, 53] on div "Relatório de vendas por cliente" at bounding box center [649, 27] width 946 height 54
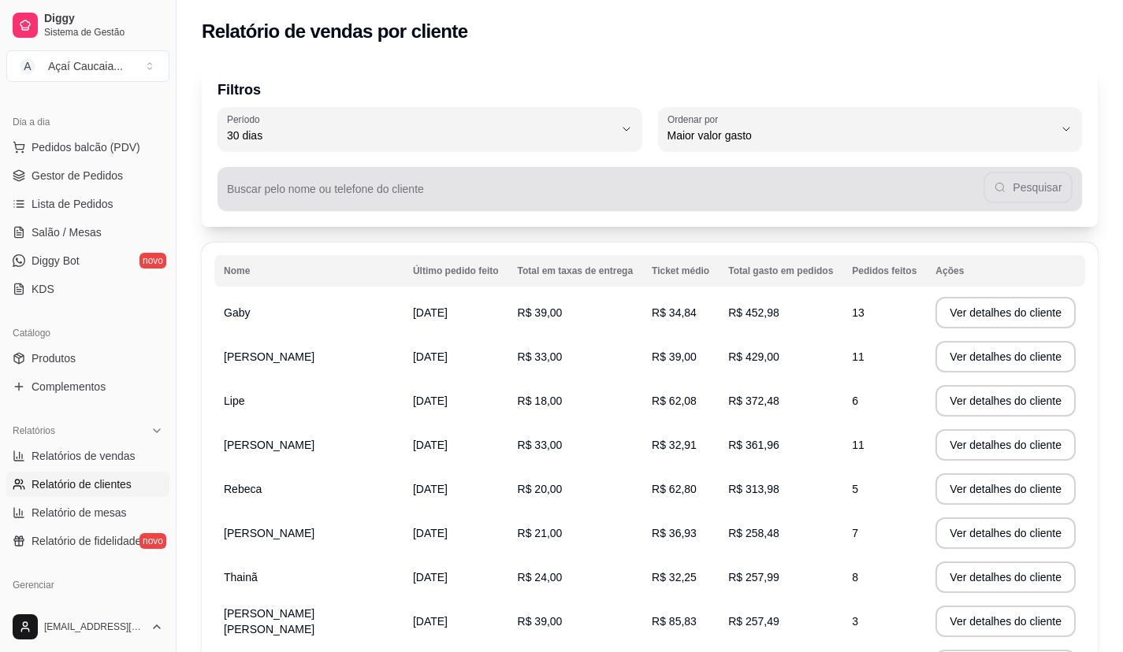
click at [758, 191] on input "Buscar pelo nome ou telefone do cliente" at bounding box center [605, 195] width 756 height 16
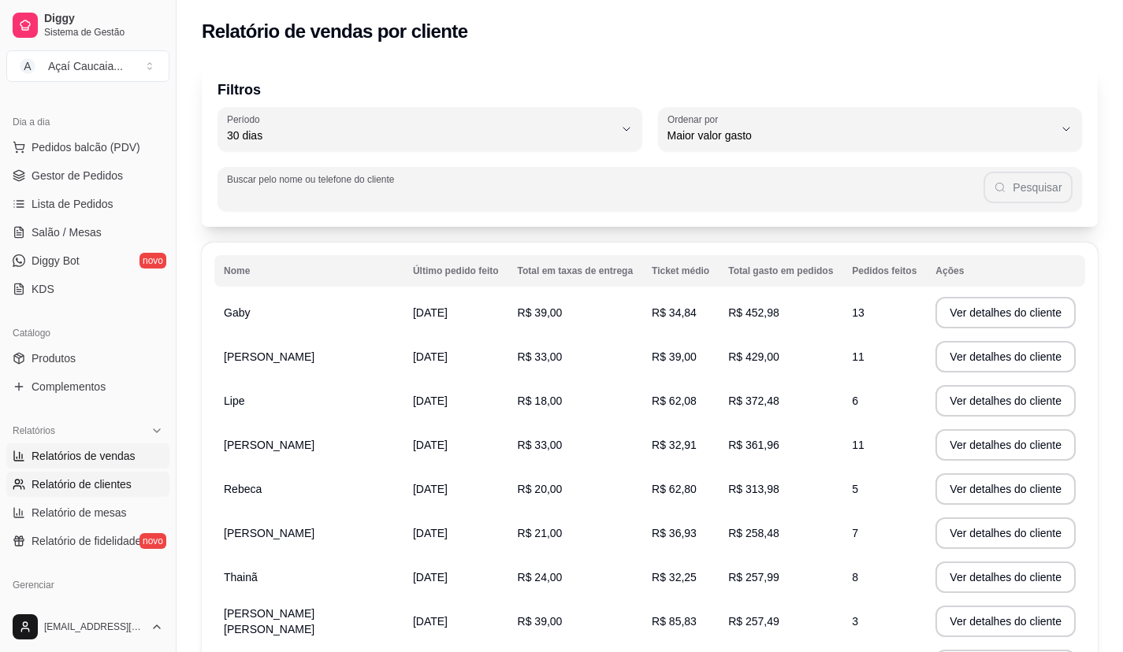
click at [135, 447] on link "Relatórios de vendas" at bounding box center [87, 455] width 163 height 25
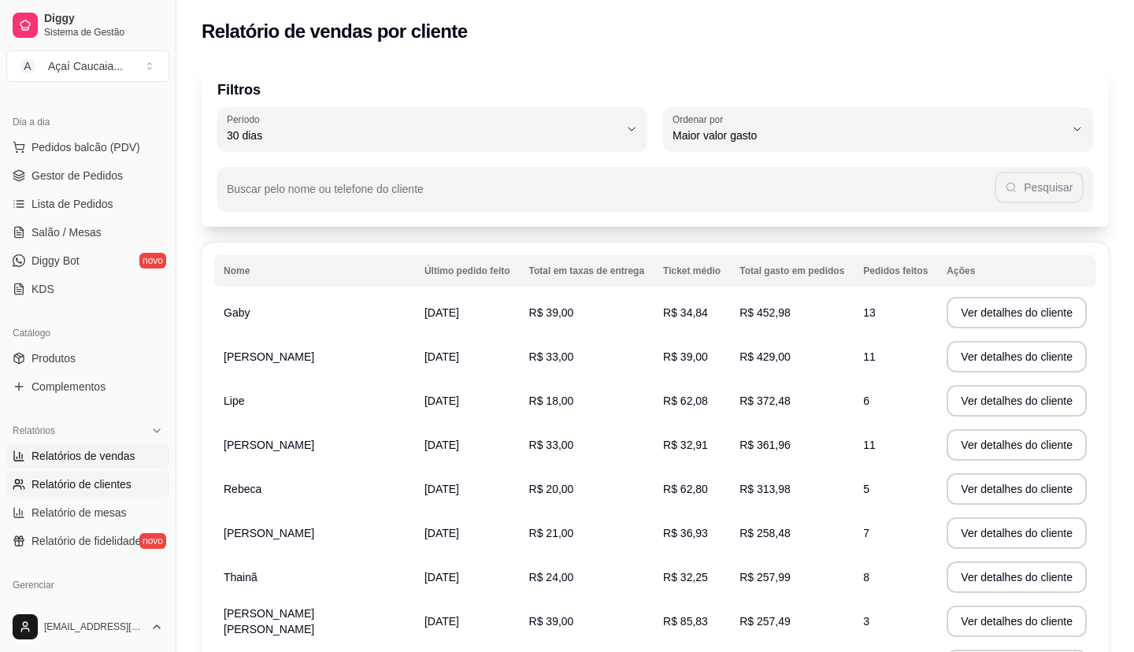
select select "ALL"
select select "0"
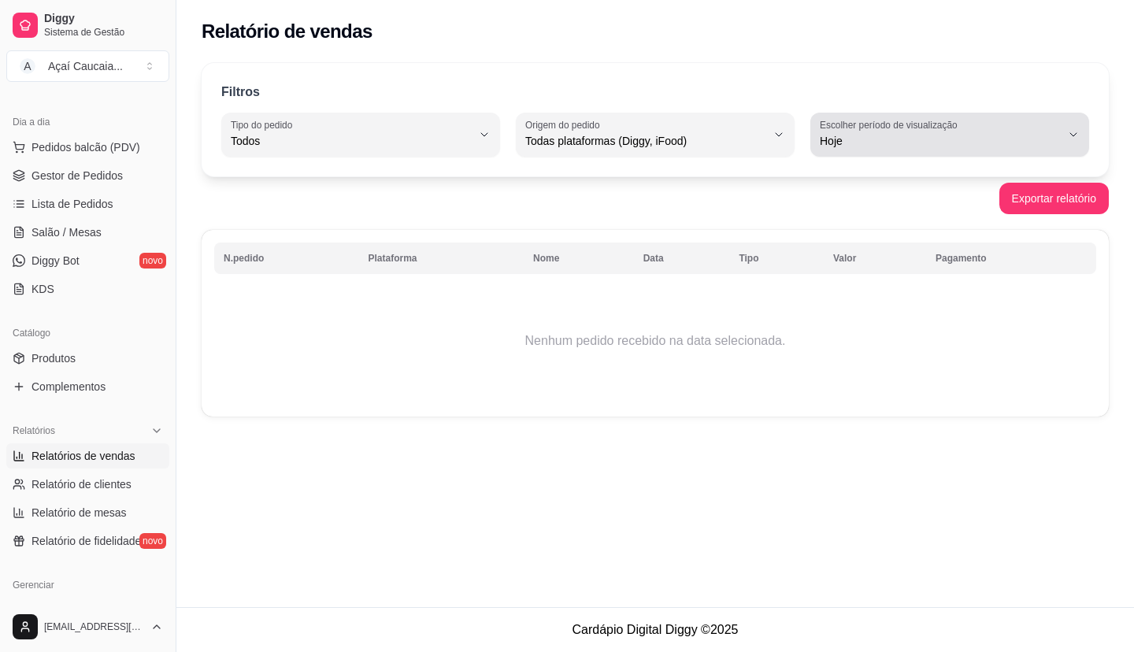
click at [967, 118] on button "Escolher período de visualização Hoje" at bounding box center [950, 135] width 279 height 44
click at [925, 235] on span "7 dias" at bounding box center [942, 230] width 228 height 15
type input "7"
select select "7"
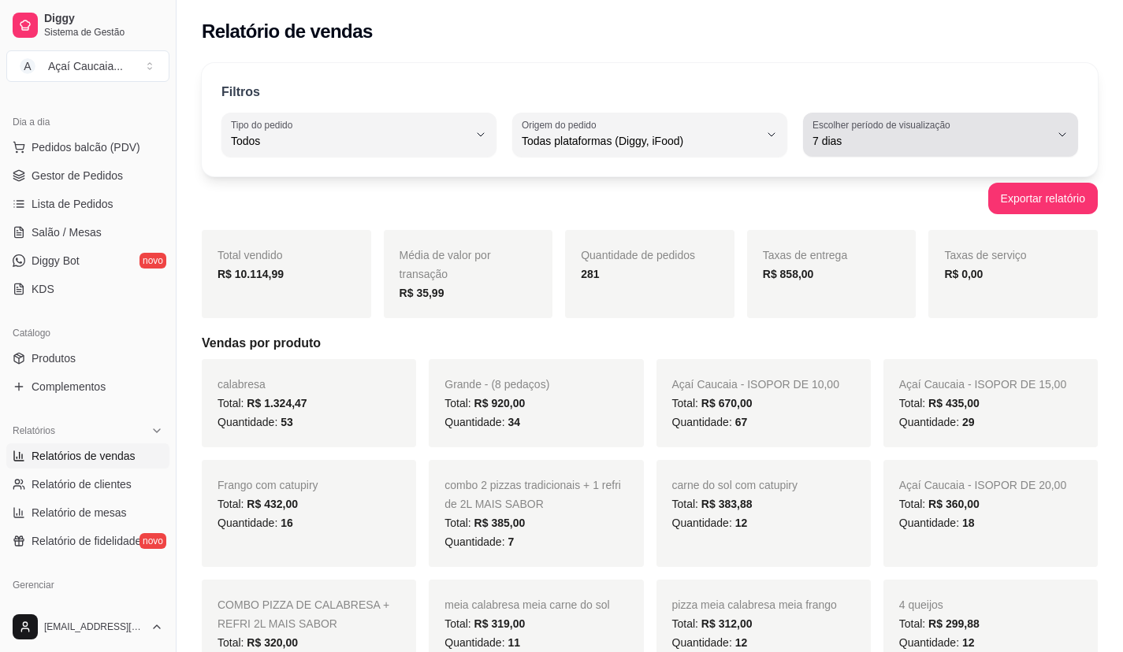
click at [833, 145] on span "7 dias" at bounding box center [930, 141] width 237 height 16
click at [849, 340] on span "Customizado" at bounding box center [932, 332] width 225 height 15
type input "-1"
select select "-1"
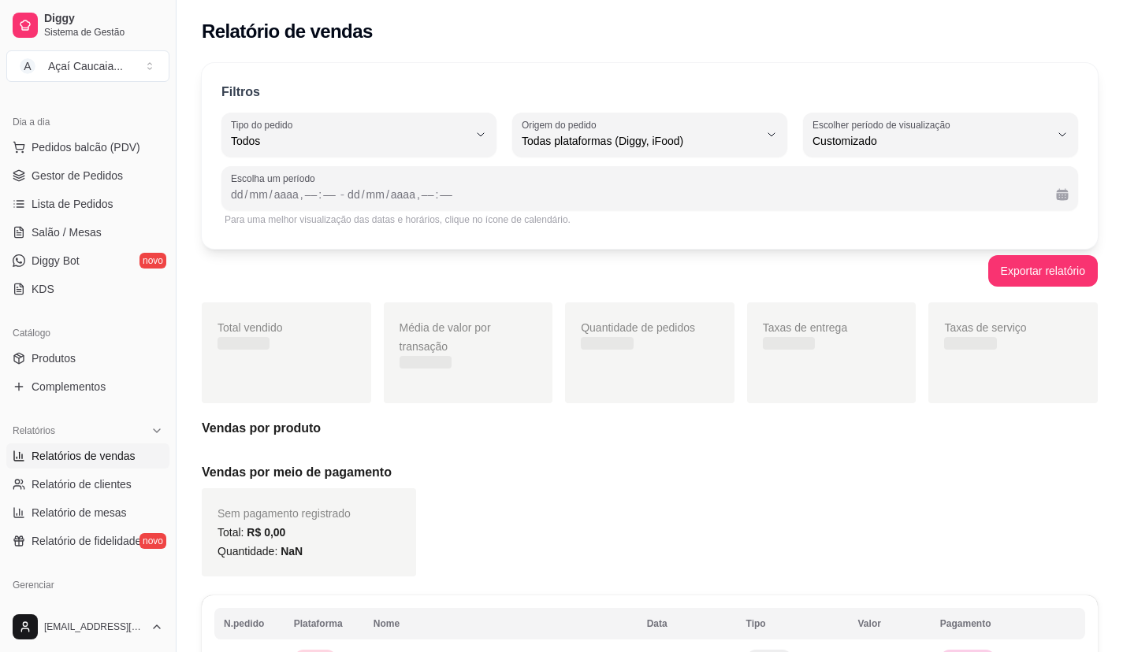
scroll to position [15, 0]
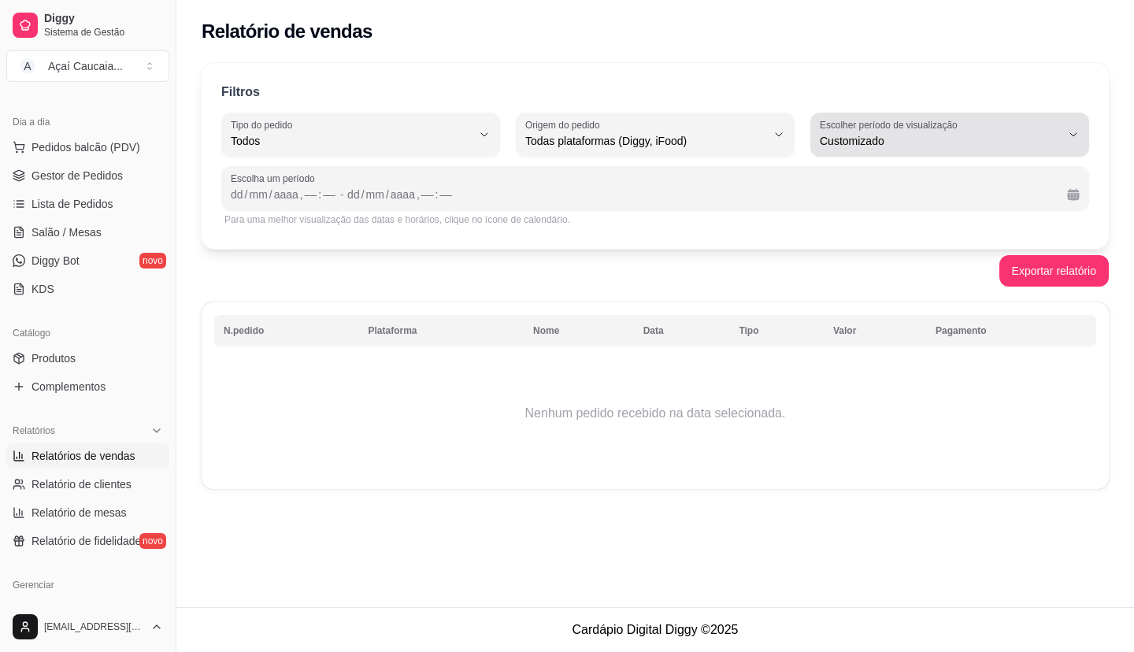
click at [836, 132] on div "Customizado" at bounding box center [940, 135] width 241 height 32
click at [839, 178] on span "Hoje" at bounding box center [942, 178] width 228 height 15
type input "0"
select select "0"
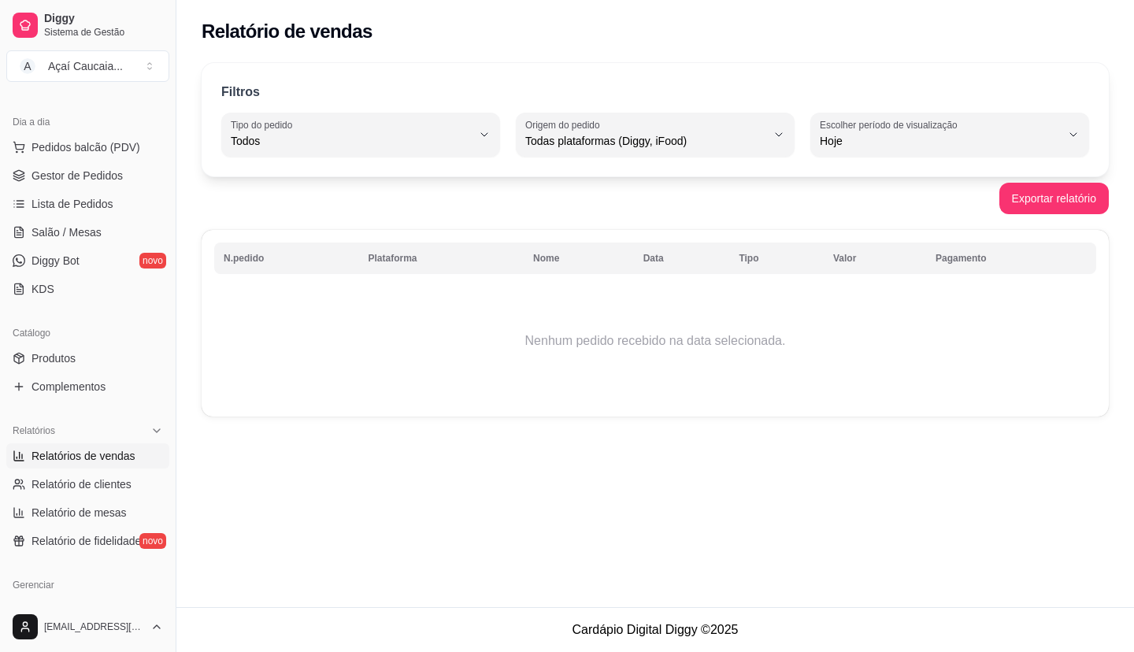
click at [851, 154] on button "Escolher período de visualização Hoje" at bounding box center [950, 135] width 279 height 44
click at [845, 195] on li "Ontem" at bounding box center [949, 204] width 255 height 24
type input "1"
select select "1"
